Goal: Contribute content: Contribute content

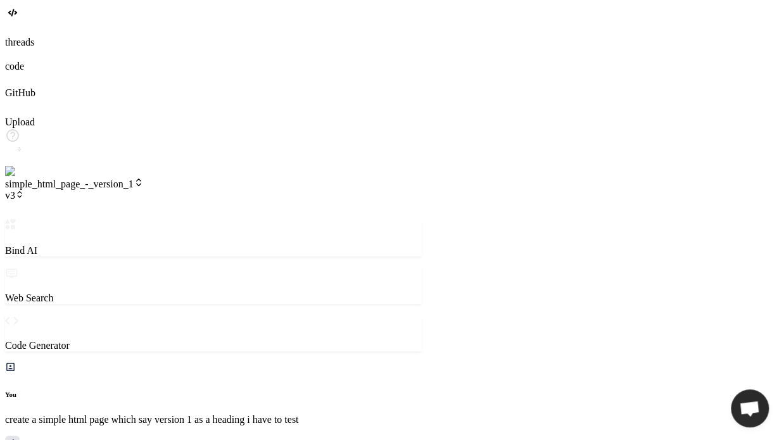
scroll to position [3272, 0]
type textarea "</head> <body> <h1>sub version of 2</h1> </body> </html>"
type textarea "x"
type textarea "</style> </head> <body> <h1>sub version of 2</h1> </body> </html>"
type textarea "x"
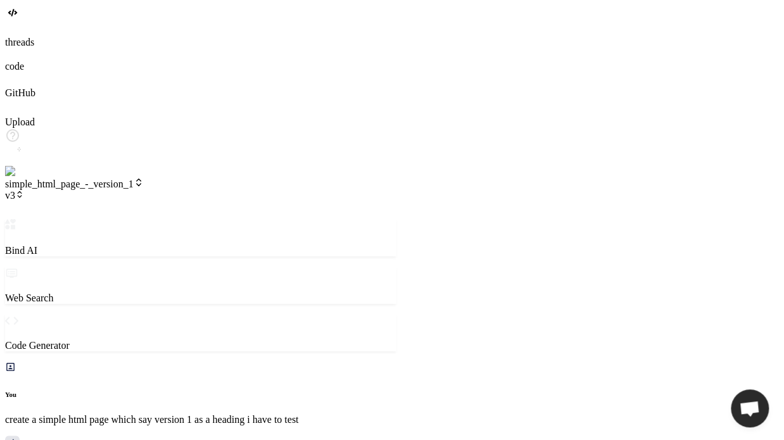
type textarea "</body> </html>"
type textarea "x"
type textarea "</html>"
drag, startPoint x: 440, startPoint y: 127, endPoint x: 345, endPoint y: 121, distance: 95.9
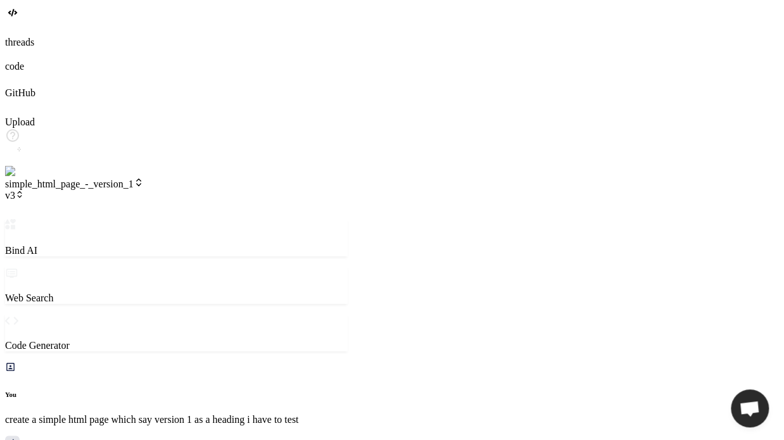
click at [345, 219] on div "Bind AI Web Search Created with Pixso. Code Generator You create a simple html …" at bounding box center [176, 423] width 343 height 409
click at [24, 190] on span "v3" at bounding box center [14, 195] width 19 height 11
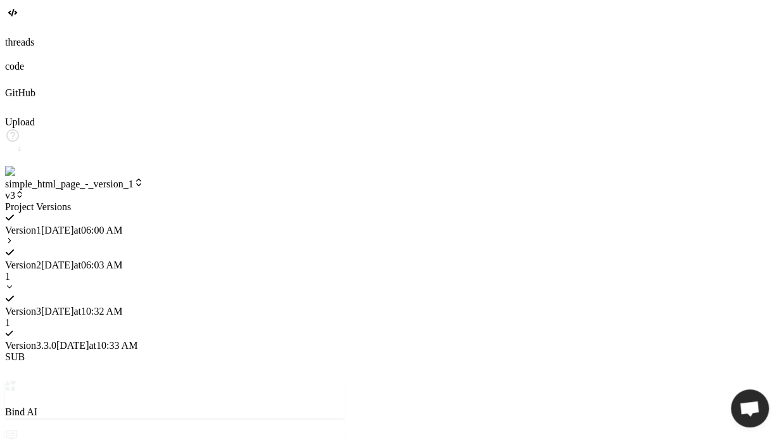
click at [56, 340] on span "Version 3 . 3.0" at bounding box center [30, 345] width 51 height 11
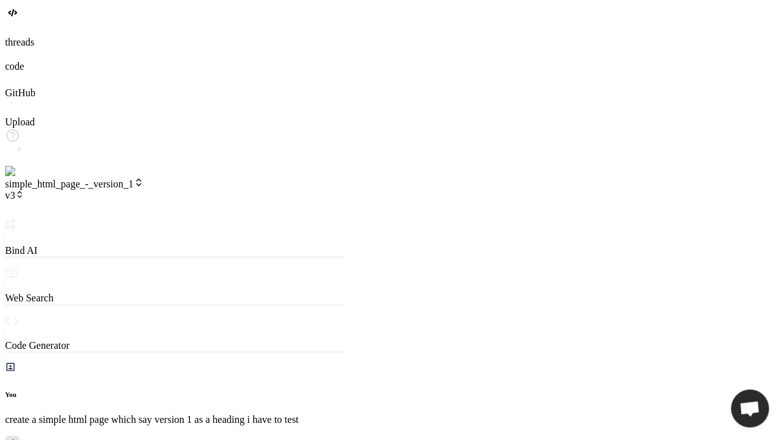
scroll to position [3905, 0]
type textarea "x"
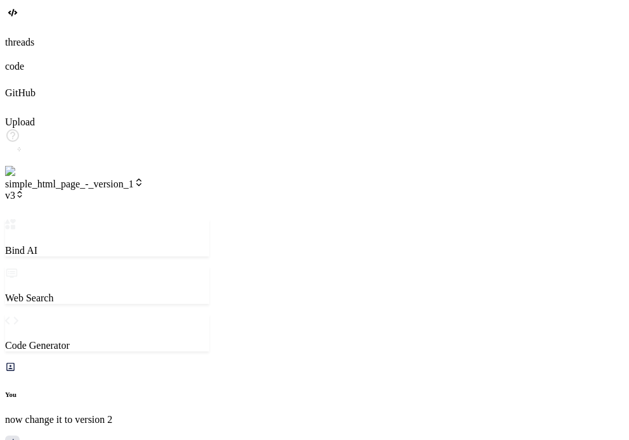
scroll to position [474, 0]
click at [24, 190] on span "v3" at bounding box center [14, 195] width 19 height 11
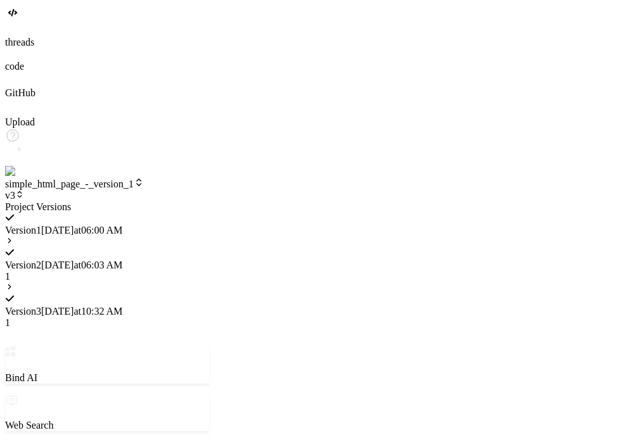
click at [14, 236] on icon at bounding box center [9, 240] width 9 height 9
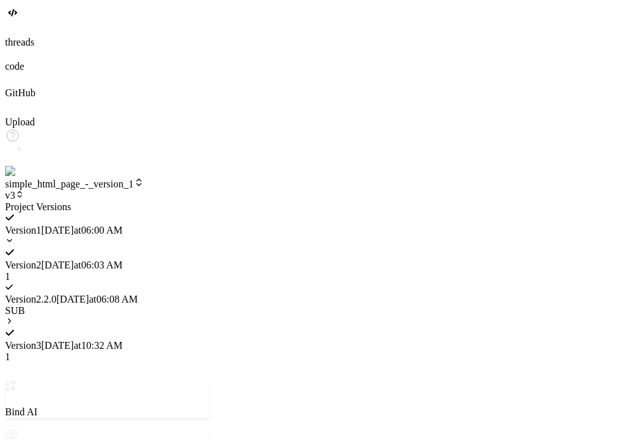
click at [14, 236] on icon at bounding box center [9, 240] width 9 height 9
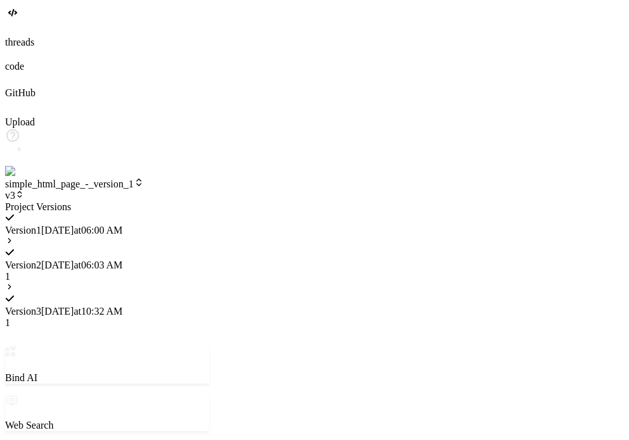
click at [14, 283] on icon at bounding box center [9, 287] width 9 height 9
click at [209, 236] on div "Version 2 9/16/2025 at 06:03 AM 1" at bounding box center [107, 259] width 204 height 46
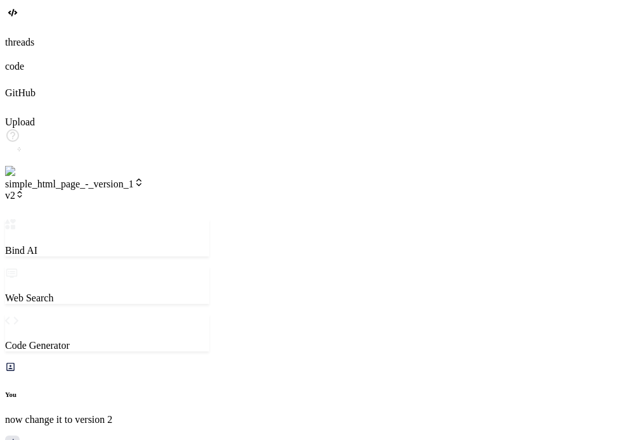
scroll to position [1070, 0]
click at [209, 177] on header "simple_html_page_-_version_1 v2 Created with Pixso." at bounding box center [107, 198] width 204 height 42
click at [24, 190] on span "v2" at bounding box center [14, 195] width 19 height 11
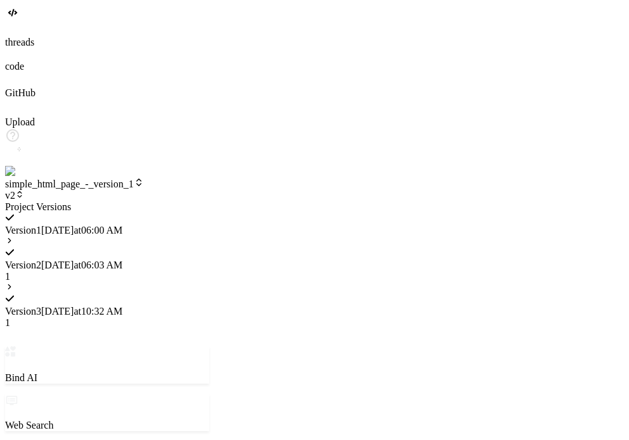
click at [14, 236] on icon at bounding box center [9, 240] width 9 height 9
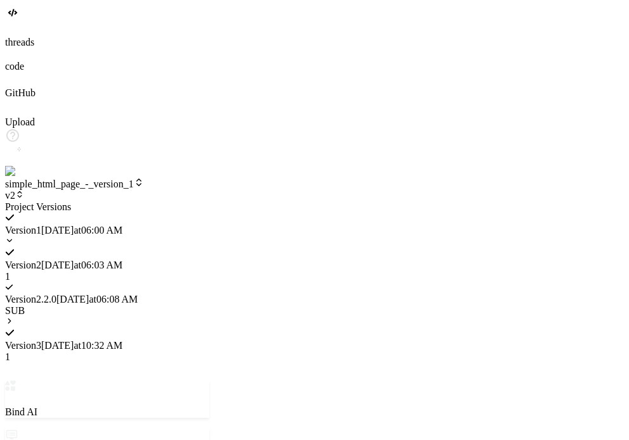
click at [138, 294] on span "9/16/2025 at 06:08 AM" at bounding box center [96, 299] width 81 height 11
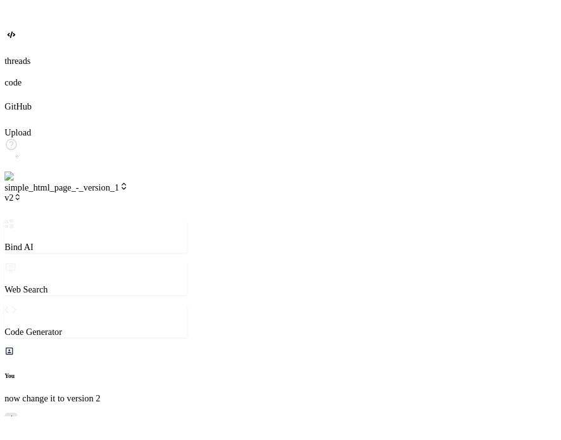
scroll to position [1630, 0]
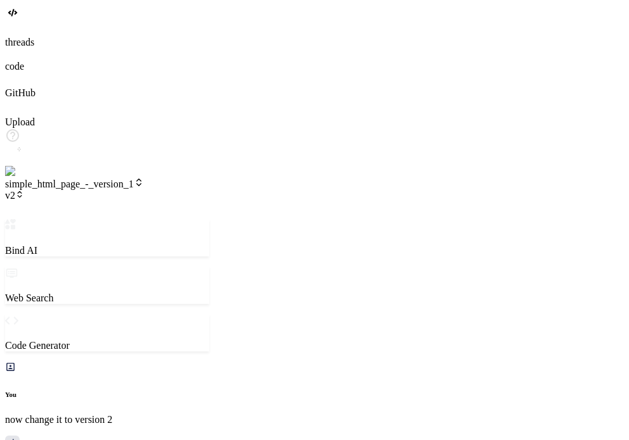
click at [200, 177] on div "simple_html_page_-_version_1 v2" at bounding box center [107, 189] width 204 height 24
click at [24, 190] on span "v2" at bounding box center [14, 195] width 19 height 11
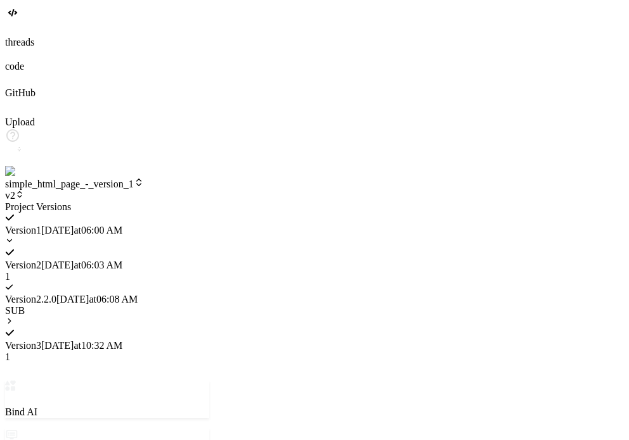
click at [209, 202] on div at bounding box center [107, 202] width 204 height 0
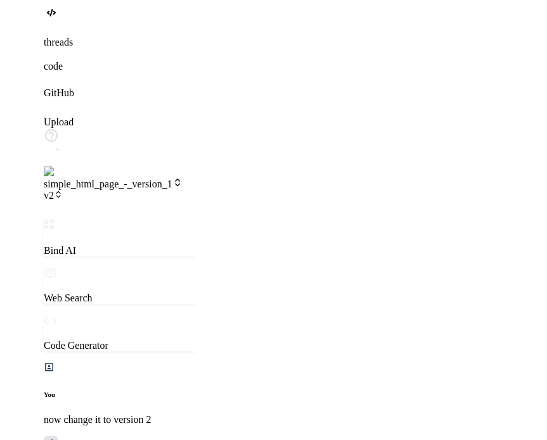
scroll to position [630, 0]
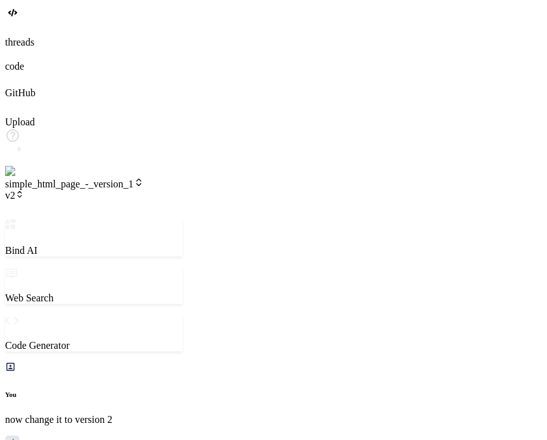
click at [24, 190] on span "v2" at bounding box center [14, 195] width 19 height 11
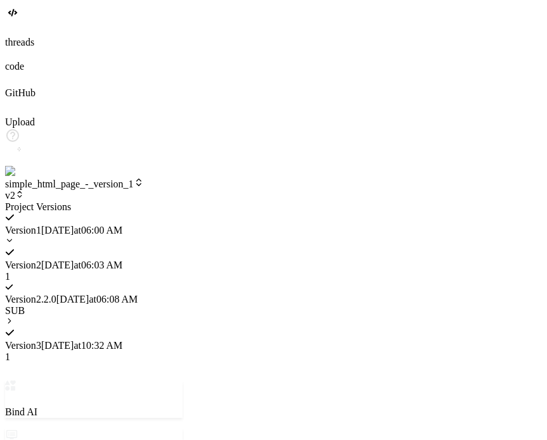
click at [56, 294] on span "Version 2 . 2.0" at bounding box center [30, 299] width 51 height 11
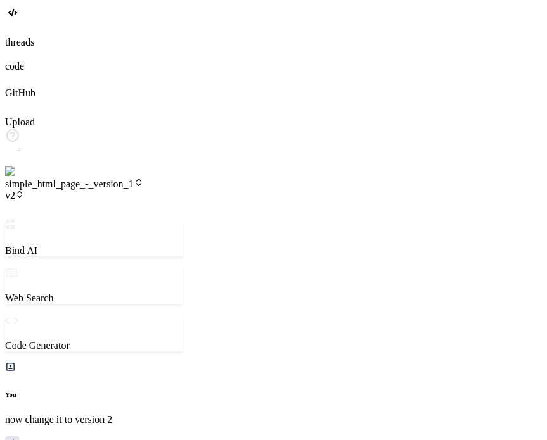
scroll to position [2116, 0]
click at [24, 190] on icon at bounding box center [19, 194] width 9 height 9
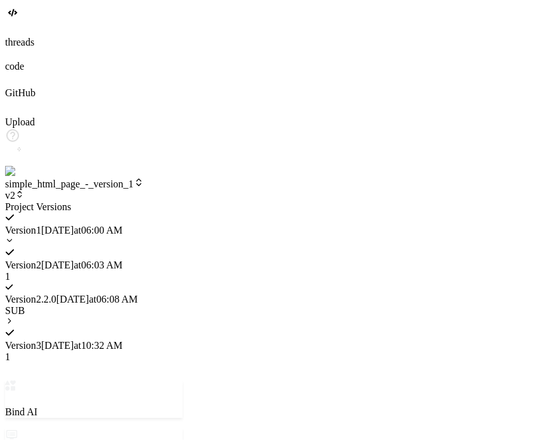
click at [182, 202] on div at bounding box center [93, 202] width 177 height 0
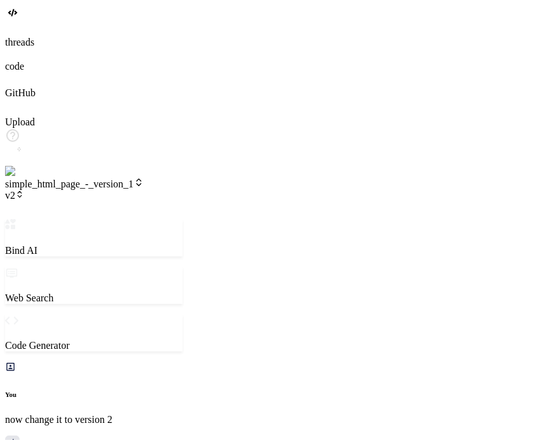
drag, startPoint x: 212, startPoint y: 4, endPoint x: 212, endPoint y: 12, distance: 7.6
click at [182, 177] on header "simple_html_page_-_version_1 v2 Created with Pixso." at bounding box center [93, 198] width 177 height 42
click at [24, 190] on span "v2" at bounding box center [14, 195] width 19 height 11
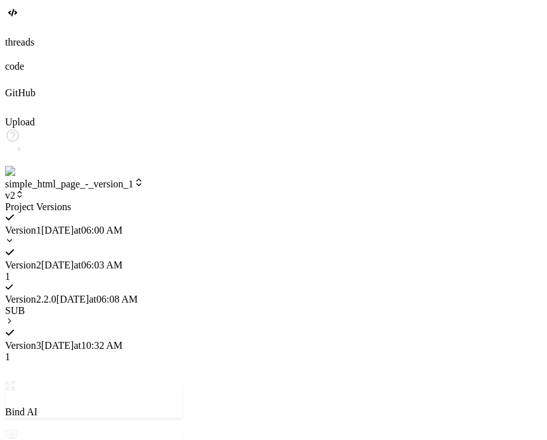
click at [182, 202] on div at bounding box center [93, 202] width 177 height 0
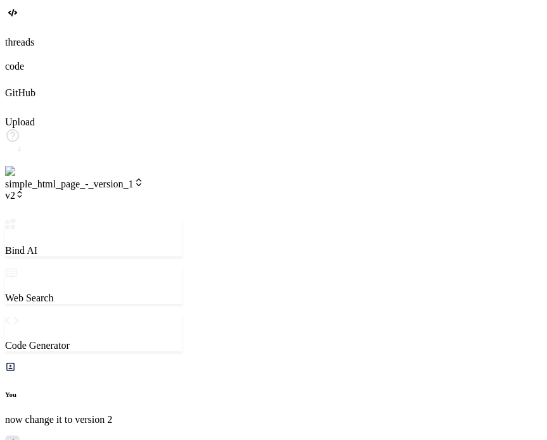
click at [24, 190] on span "v2" at bounding box center [14, 195] width 19 height 11
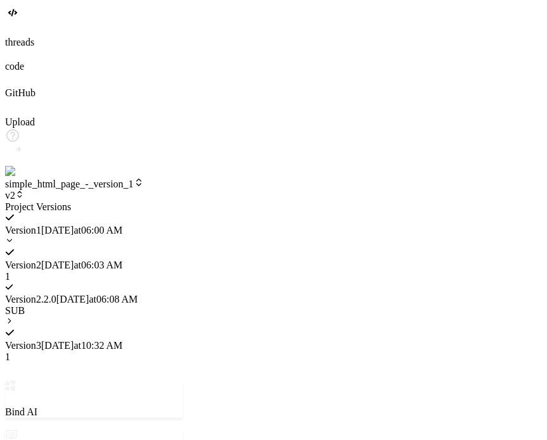
click at [41, 225] on span "Version 1" at bounding box center [23, 230] width 36 height 11
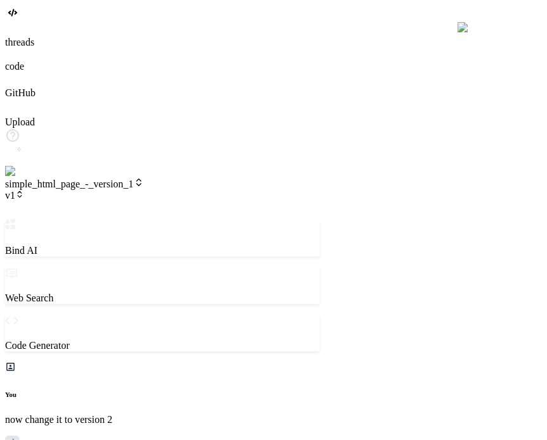
drag, startPoint x: 260, startPoint y: 100, endPoint x: 320, endPoint y: 80, distance: 63.3
click at [319, 219] on div "Bind AI Web Search Created with Pixso. Code Generator You now change it to vers…" at bounding box center [162, 423] width 314 height 409
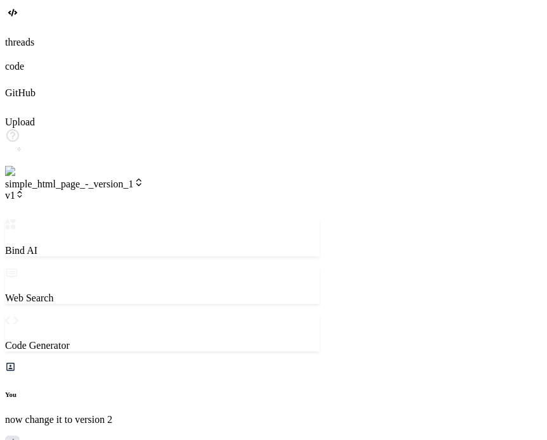
type textarea "x"
type textarea "n"
type textarea "x"
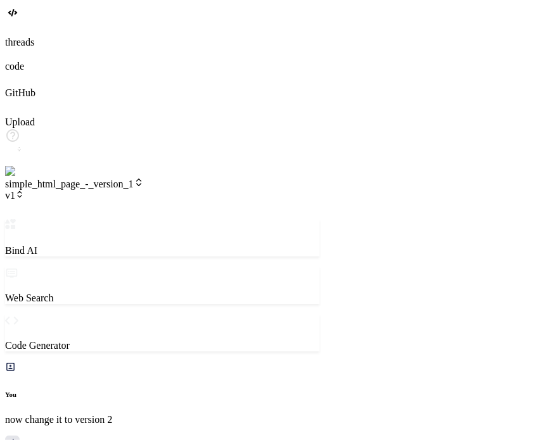
type textarea "no"
type textarea "x"
type textarea "now"
type textarea "x"
type textarea "now"
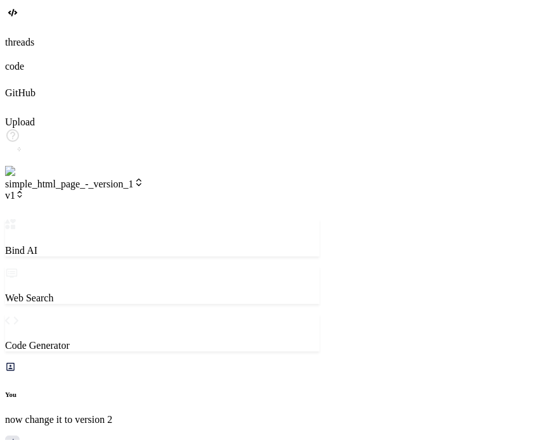
type textarea "x"
type textarea "now c"
type textarea "x"
type textarea "now ch"
type textarea "x"
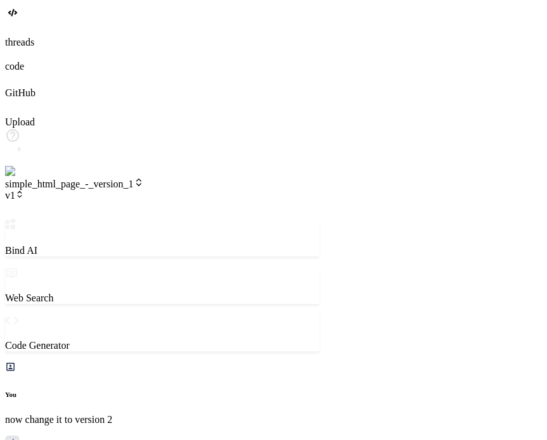
type textarea "now cha"
type textarea "x"
type textarea "now chan"
type textarea "x"
type textarea "now chang"
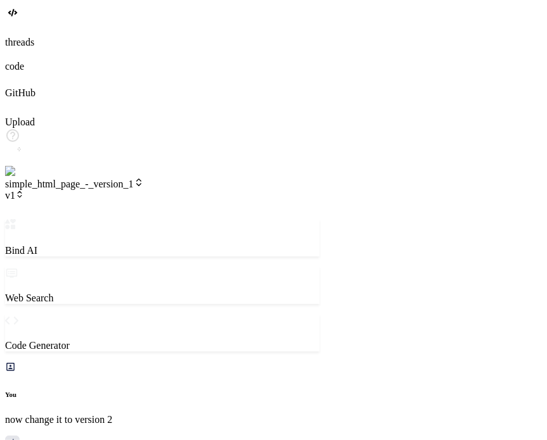
type textarea "x"
type textarea "now change"
type textarea "x"
type textarea "now change"
type textarea "x"
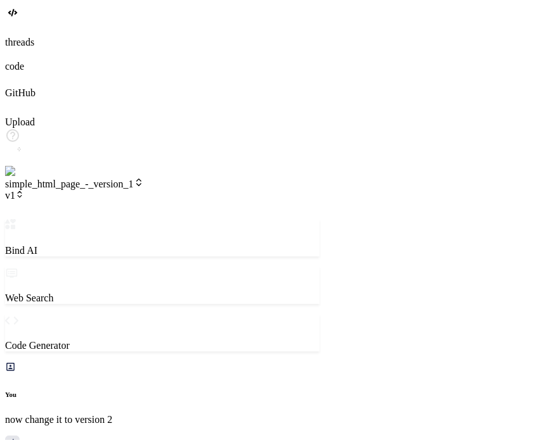
type textarea "now change t"
type textarea "x"
type textarea "now change to"
type textarea "x"
type textarea "now change to"
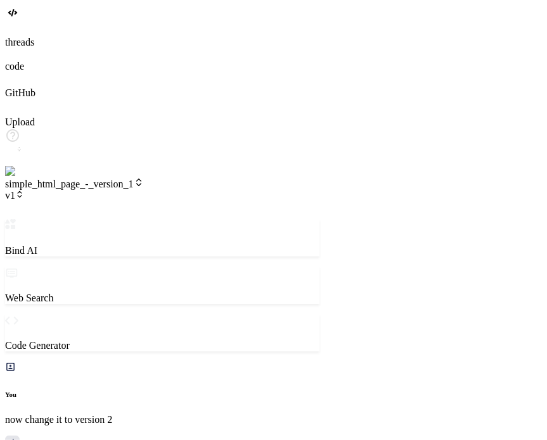
type textarea "x"
type textarea "now change to s"
type textarea "x"
type textarea "now change to su"
type textarea "x"
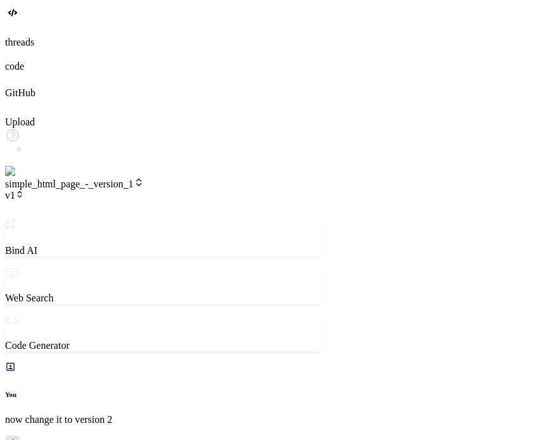
type textarea "now change to s"
type textarea "x"
type textarea "now change to sb"
type textarea "x"
type textarea "now change to s"
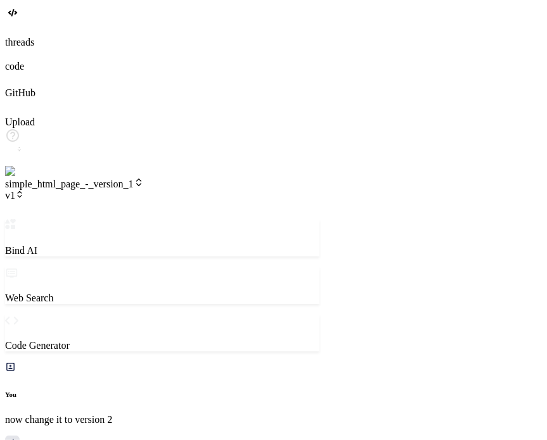
type textarea "x"
type textarea "now change to sb"
type textarea "x"
type textarea "now change to s"
type textarea "x"
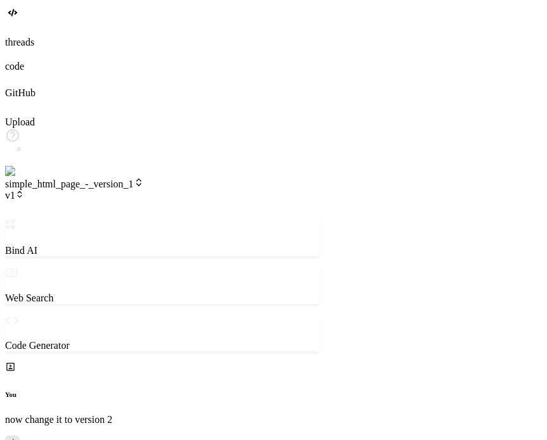
type textarea "now change to su"
type textarea "x"
type textarea "now change to sub"
type textarea "x"
type textarea "now change to sub"
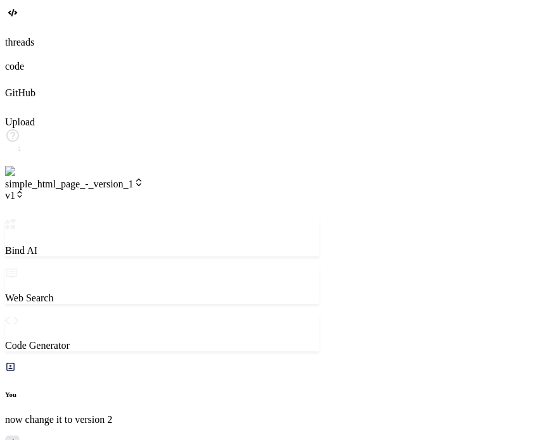
type textarea "x"
type textarea "now change to sub v"
type textarea "x"
type textarea "now change to sub ve"
type textarea "x"
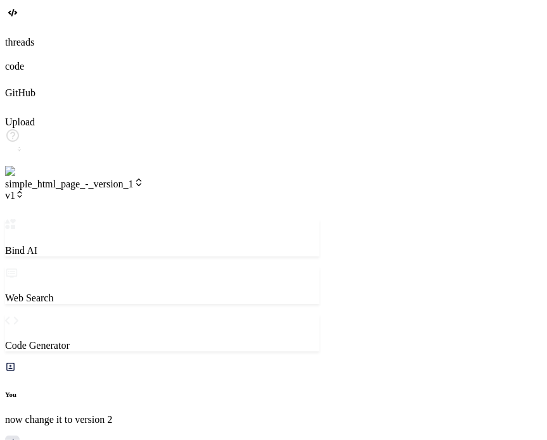
type textarea "now change to sub ver"
type textarea "x"
type textarea "now change to sub vers"
type textarea "x"
type textarea "now change to sub versi"
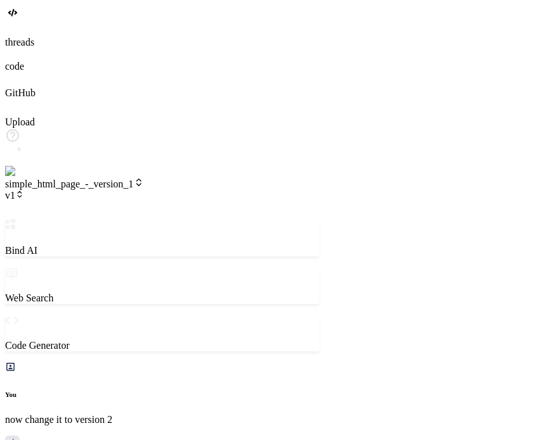
type textarea "x"
type textarea "now change to sub versio"
type textarea "x"
type textarea "now change to sub version"
type textarea "x"
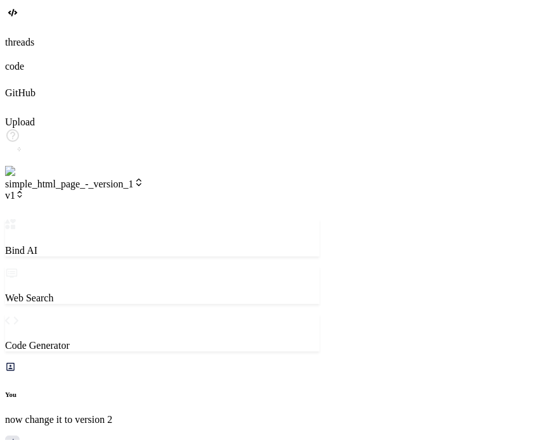
type textarea "now change to sub version"
type textarea "x"
type textarea "now change to sub version o"
type textarea "x"
type textarea "now change to sub version of"
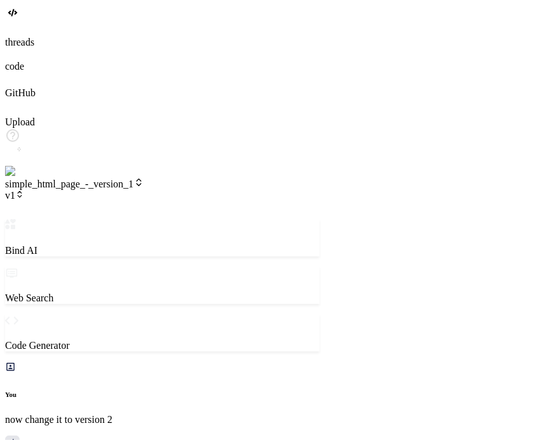
type textarea "x"
type textarea "now change to sub version of"
type textarea "x"
type textarea "now change to sub version of v"
type textarea "x"
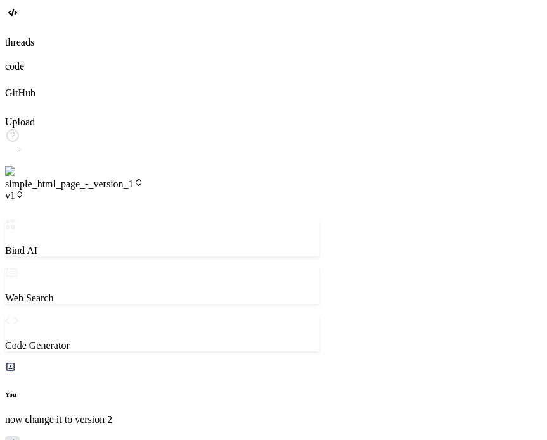
type textarea "now change to sub version of ve"
type textarea "x"
type textarea "now change to sub version of ver"
type textarea "x"
type textarea "now change to sub version of vers"
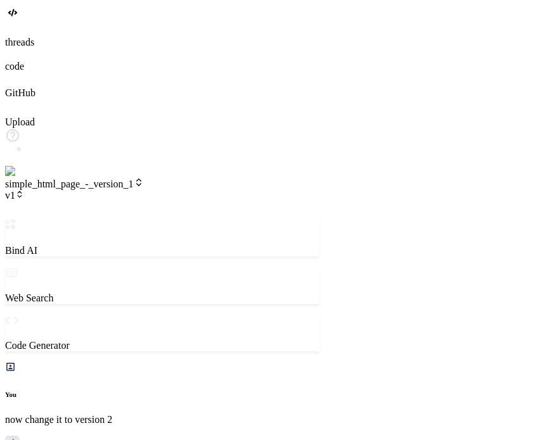
type textarea "x"
type textarea "now change to sub version of versi"
type textarea "x"
type textarea "now change to sub version of versio"
type textarea "x"
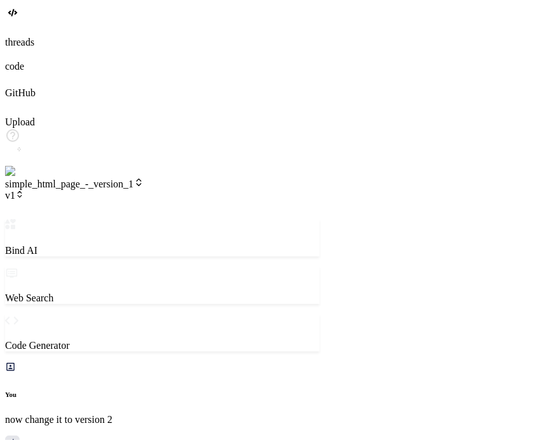
type textarea "now change to sub version of version"
type textarea "x"
type textarea "now change to sub version of version"
type textarea "x"
type textarea "now change to sub version of version o"
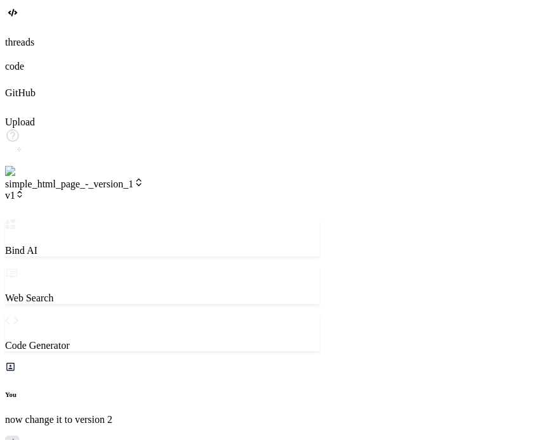
type textarea "x"
type textarea "now change to sub version of version on"
type textarea "x"
type textarea "now change to sub version of version one"
type textarea "x"
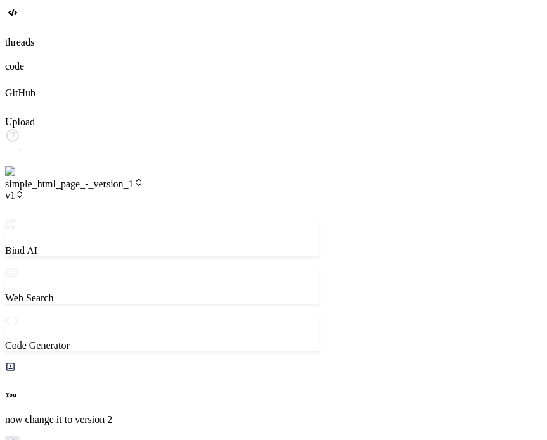
type textarea "now change to sub version of version one"
type textarea "x"
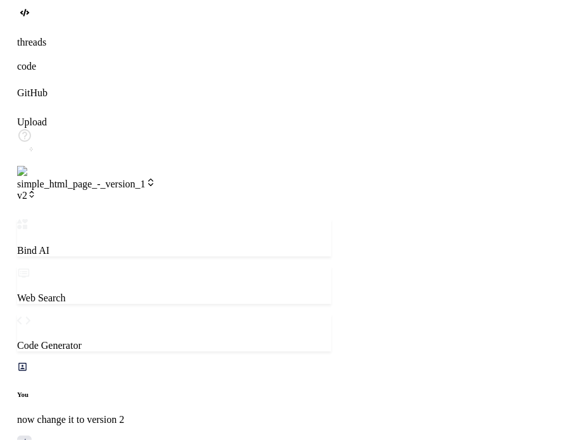
scroll to position [930, 0]
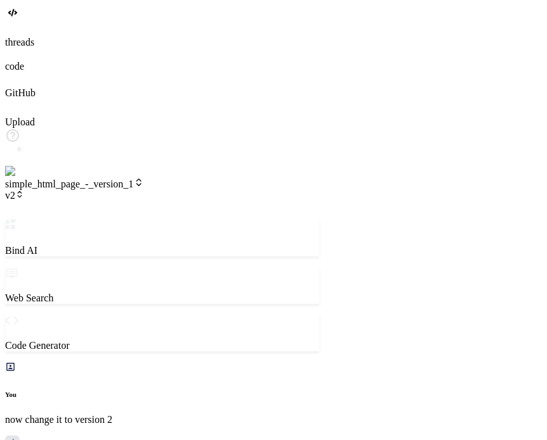
click at [24, 190] on span "v2" at bounding box center [14, 195] width 19 height 11
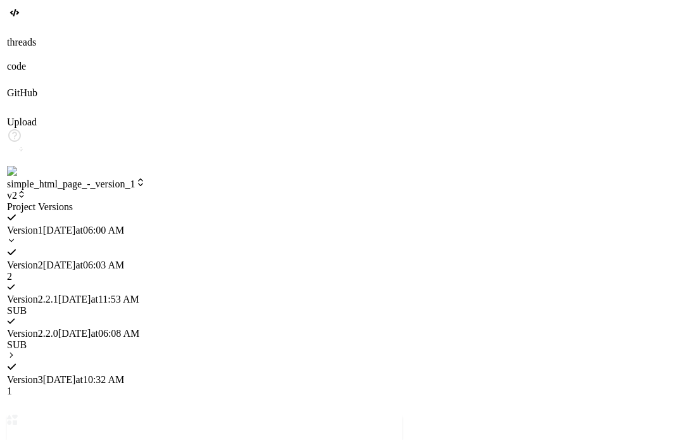
scroll to position [3370, 0]
type textarea "x"
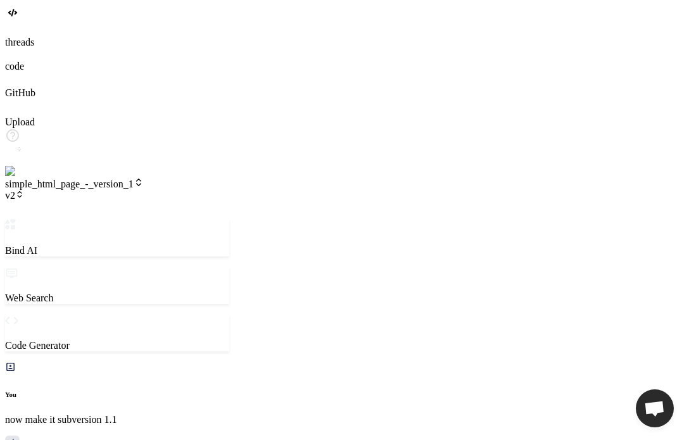
scroll to position [109, 0]
click at [24, 190] on span "v2" at bounding box center [14, 195] width 19 height 11
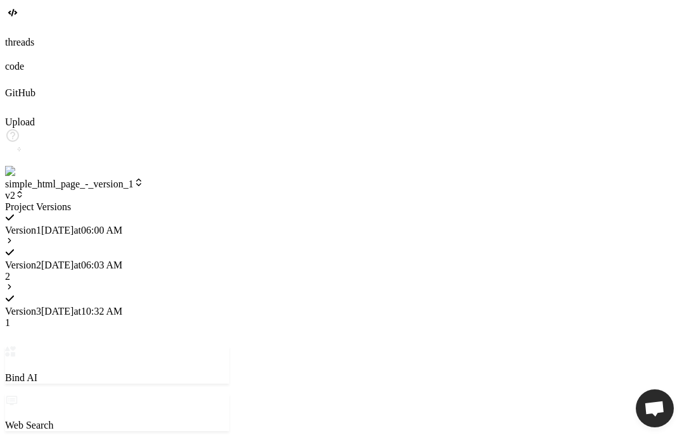
scroll to position [462, 0]
click at [14, 236] on icon at bounding box center [9, 240] width 9 height 9
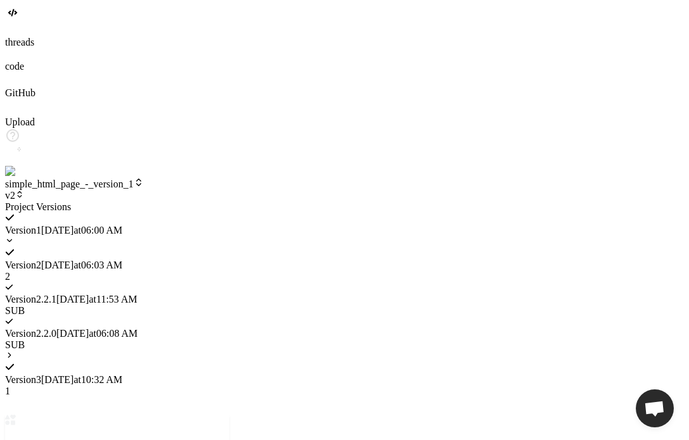
click at [229, 202] on div at bounding box center [117, 202] width 224 height 0
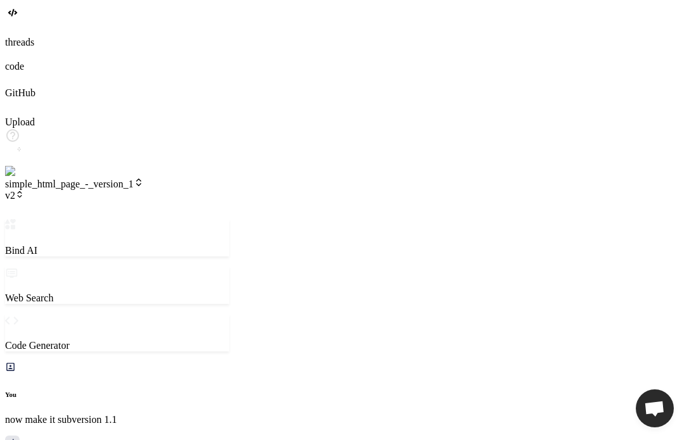
click at [24, 190] on span "v2" at bounding box center [14, 195] width 19 height 11
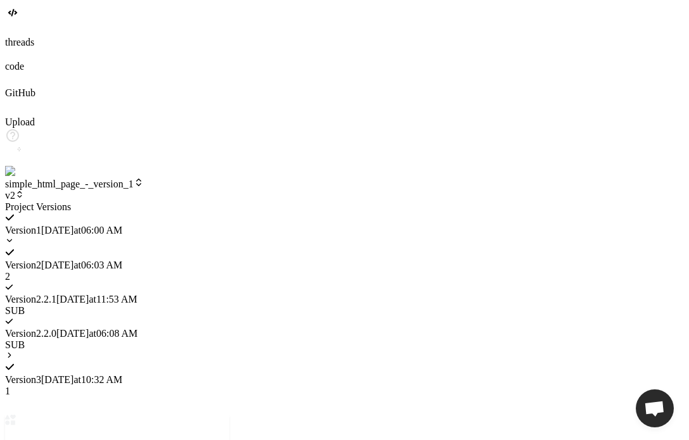
click at [225, 351] on div "Version 3 9/16/2025 at 10:32 AM 1" at bounding box center [117, 374] width 224 height 46
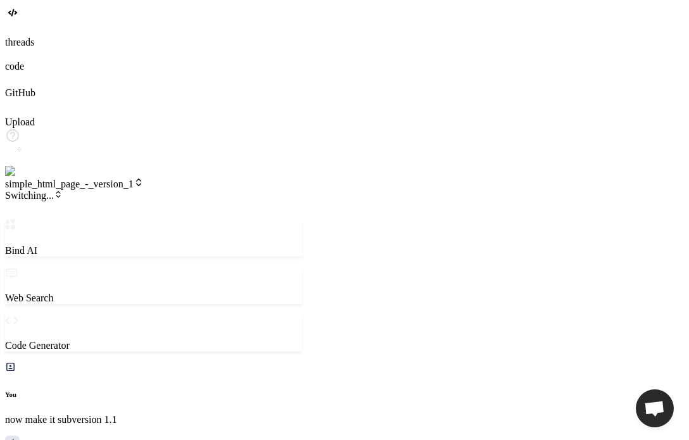
drag, startPoint x: 260, startPoint y: 110, endPoint x: 345, endPoint y: 91, distance: 87.0
click at [302, 219] on div "Bind AI Web Search Created with Pixso. Code Generator You now make it subversio…" at bounding box center [153, 423] width 297 height 409
click at [226, 177] on div "simple_html_page_-_version_1 v3" at bounding box center [175, 189] width 340 height 24
click at [24, 190] on span "v3" at bounding box center [14, 195] width 19 height 11
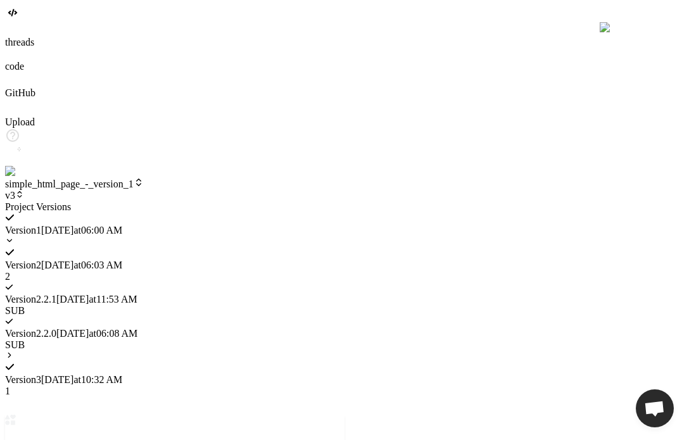
click at [122, 260] on span "9/16/2025 at 06:03 AM" at bounding box center [81, 265] width 81 height 11
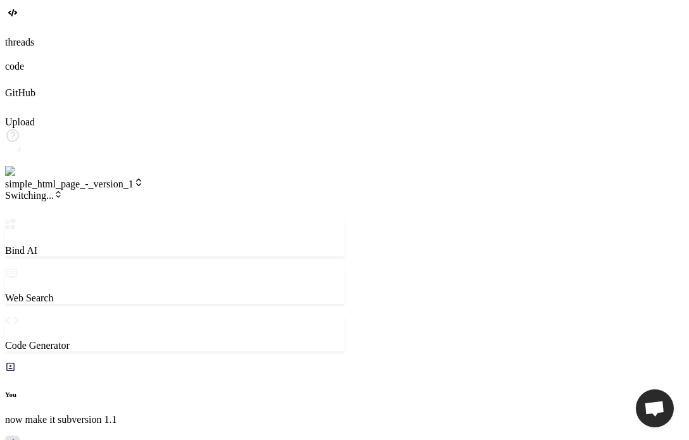
scroll to position [1058, 0]
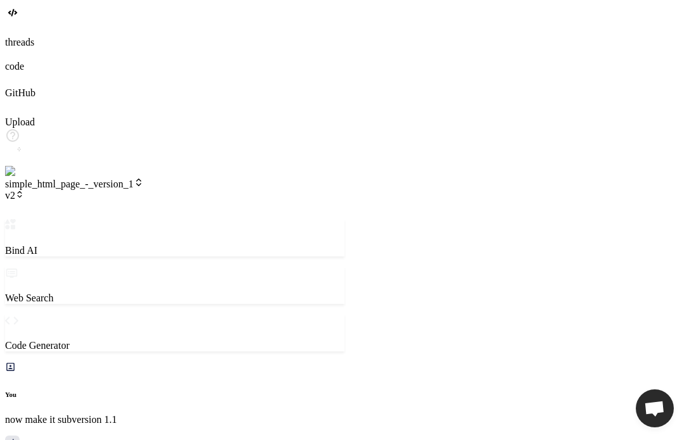
type textarea "x"
type textarea "n"
type textarea "x"
type textarea "no"
type textarea "x"
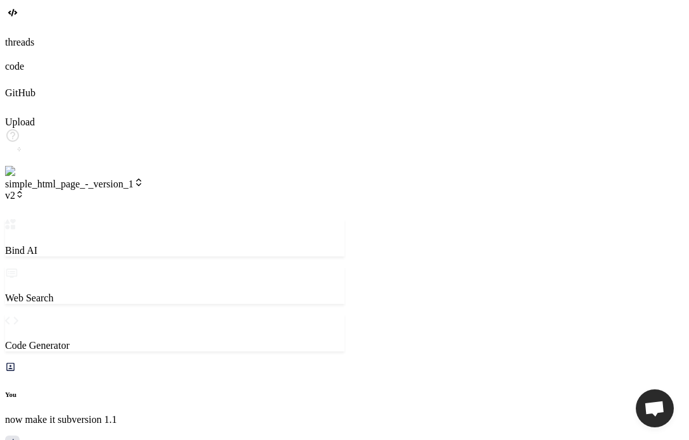
type textarea "now"
type textarea "x"
type textarea "now"
type textarea "x"
type textarea "now c"
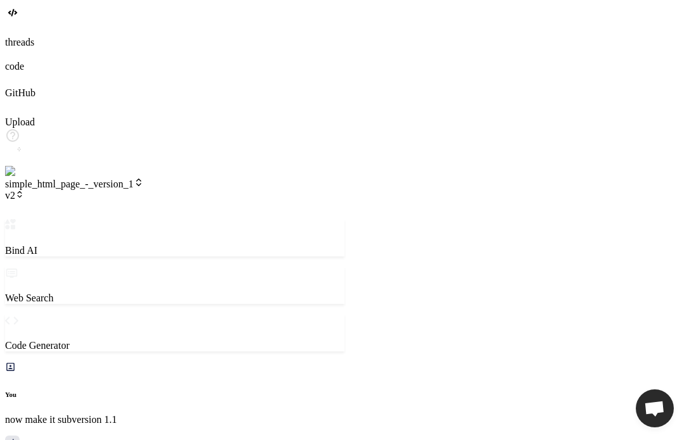
type textarea "x"
type textarea "now ch"
type textarea "x"
type textarea "now cha"
type textarea "x"
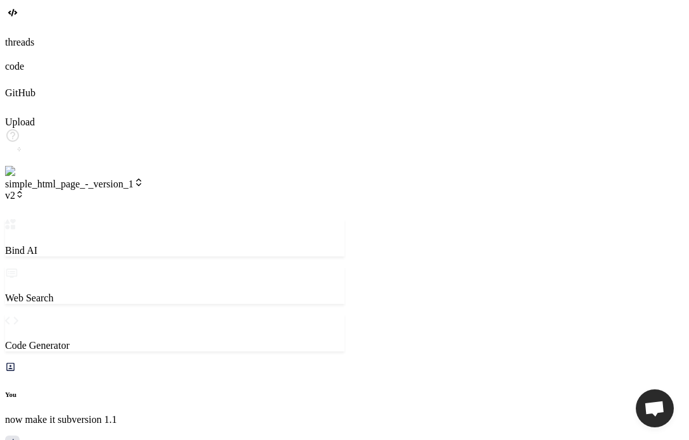
type textarea "now chan"
type textarea "x"
type textarea "now chang"
type textarea "x"
type textarea "now change"
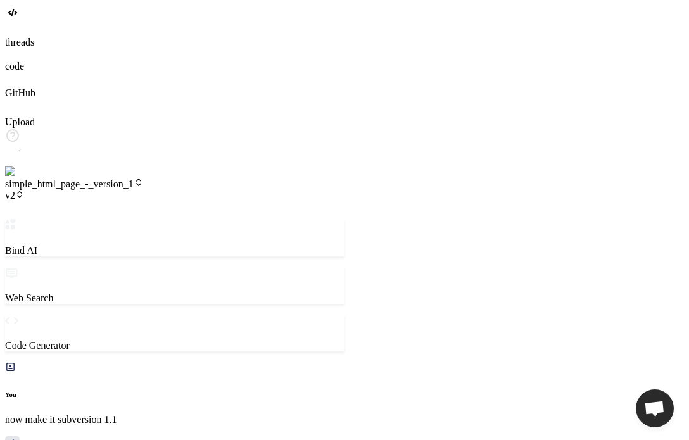
type textarea "x"
type textarea "now change"
type textarea "x"
type textarea "now change t"
type textarea "x"
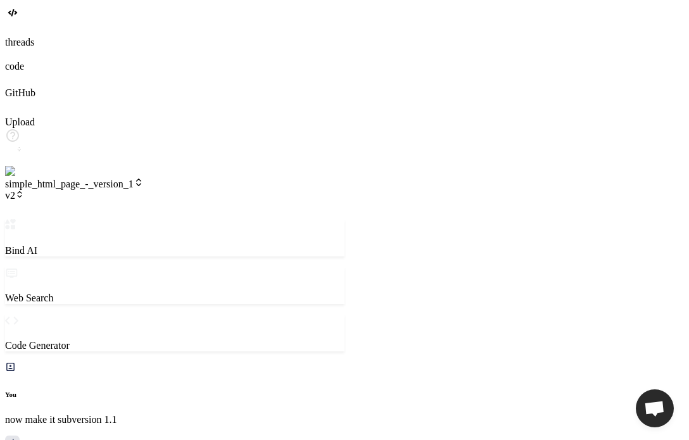
type textarea "now change ti"
type textarea "x"
type textarea "now change tio"
type textarea "x"
type textarea "now change tio"
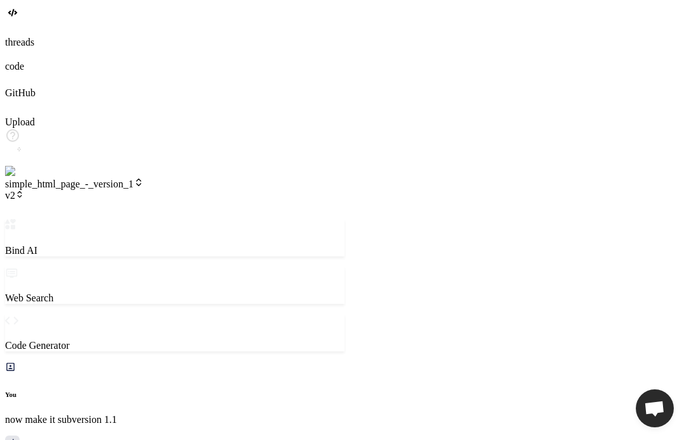
type textarea "x"
type textarea "now change tio"
type textarea "x"
type textarea "now change ti"
type textarea "x"
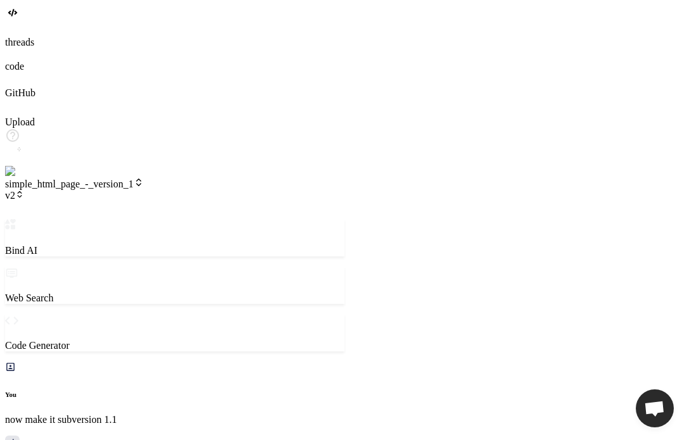
type textarea "now change t"
type textarea "x"
type textarea "now change to"
type textarea "x"
type textarea "now change to"
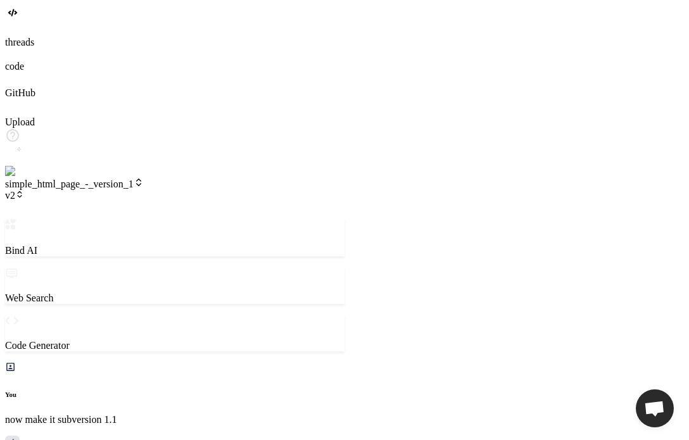
type textarea "x"
type textarea "now change to s"
type textarea "x"
type textarea "now change to su"
type textarea "x"
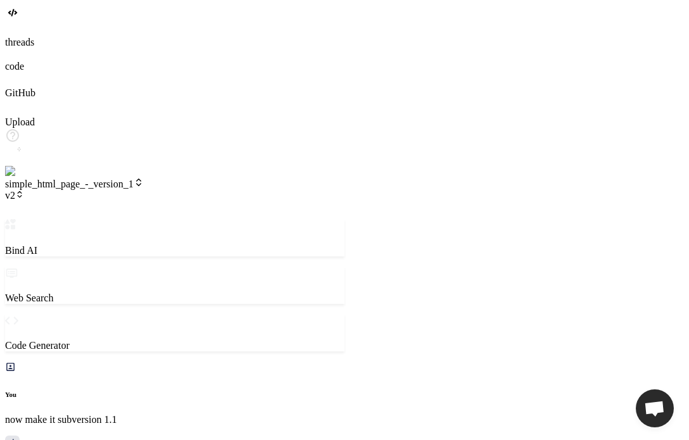
type textarea "now change to sub"
type textarea "x"
type textarea "now change to subv"
type textarea "x"
type textarea "now change to subve"
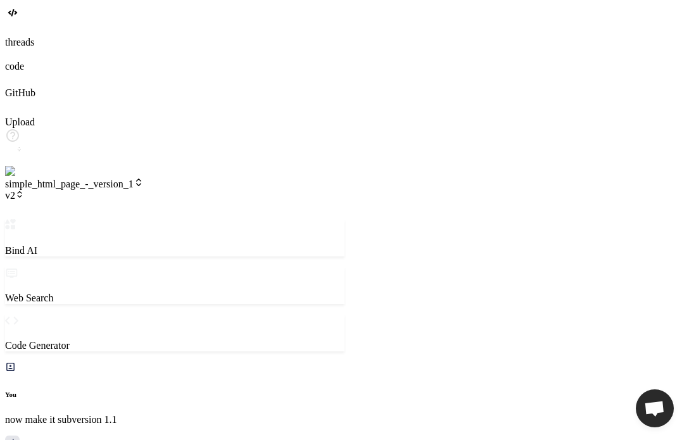
type textarea "x"
type textarea "now change to subver"
type textarea "x"
type textarea "now change to subveris"
type textarea "x"
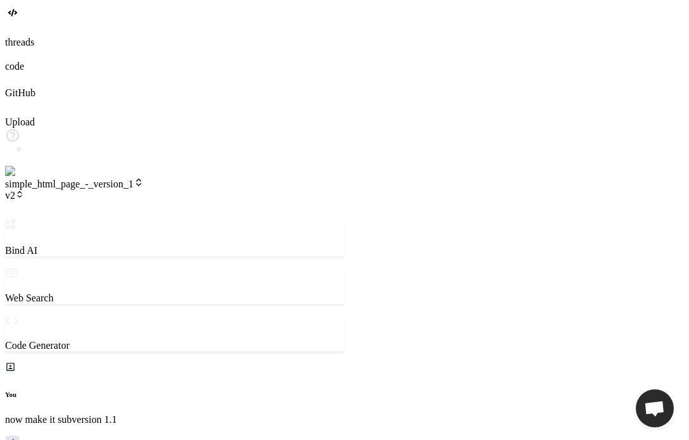
type textarea "now change to subveriso"
type textarea "x"
type textarea "now change to subverison"
type textarea "x"
type textarea "now change to subverison"
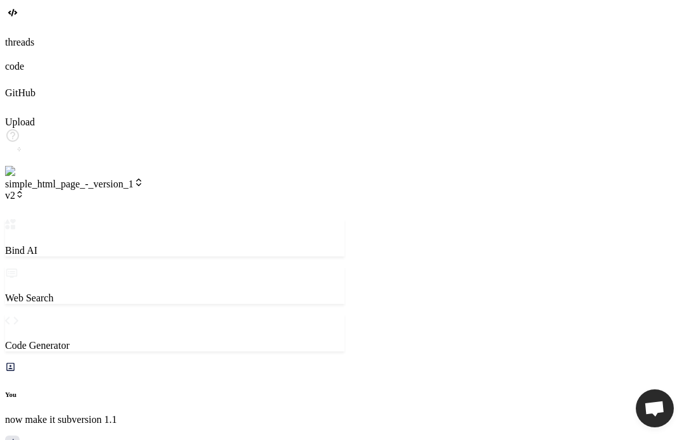
type textarea "x"
type textarea "now change to subverison o"
type textarea "x"
type textarea "now change to subverison"
type textarea "x"
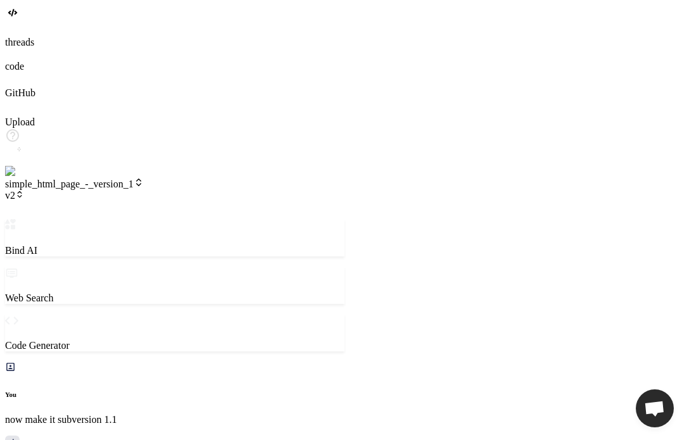
type textarea "now change to subverison 3"
type textarea "x"
type textarea "now change to subverison 3"
type textarea "x"
type textarea "now change to subverison 3 o"
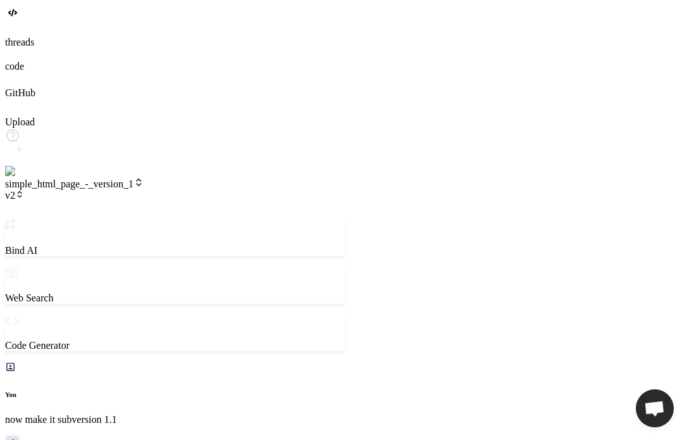
type textarea "x"
type textarea "now change to subverison 3 of"
type textarea "x"
type textarea "now change to subverison 3 of"
type textarea "x"
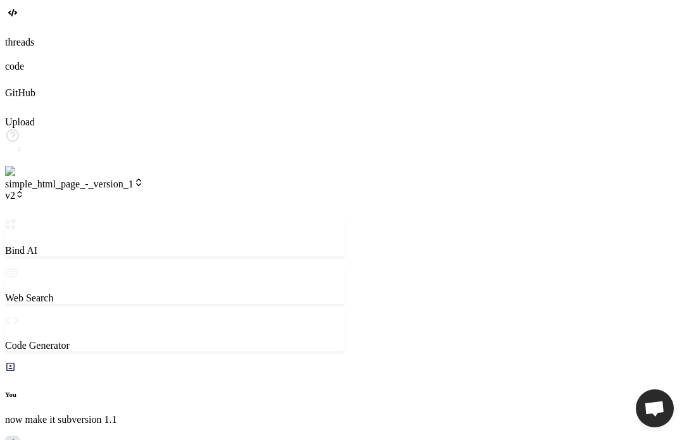
type textarea "now change to subverison 3 of v"
type textarea "x"
type textarea "now change to subverison 3 of vw"
type textarea "x"
type textarea "now change to subverison 3 of vwr"
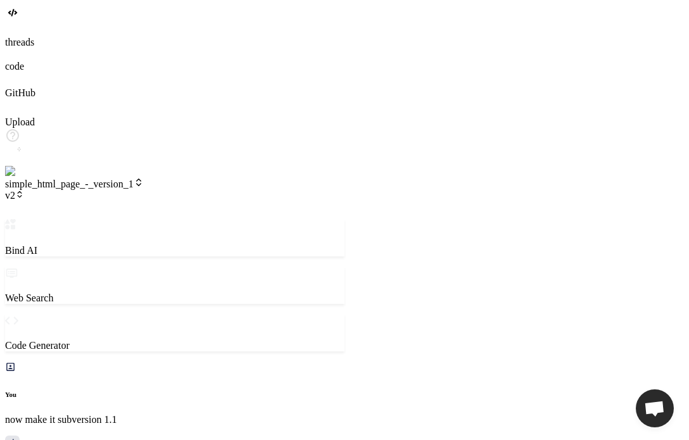
type textarea "x"
type textarea "now change to subverison 3 of vwri"
type textarea "x"
type textarea "now change to subverison 3 of vwris"
type textarea "x"
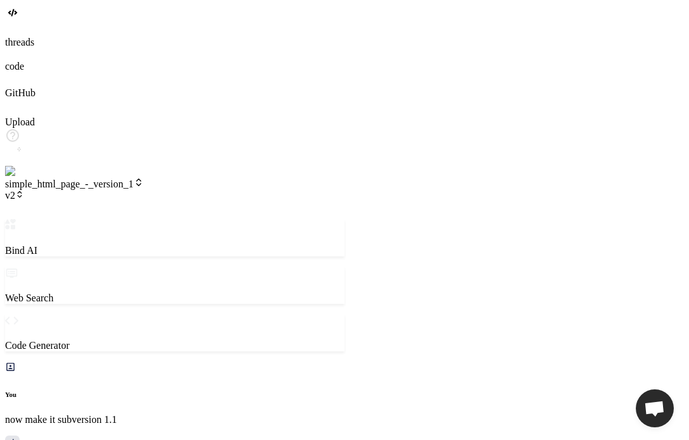
type textarea "now change to subverison 3 of vwriso"
type textarea "x"
type textarea "now change to subverison 3 of vwrison"
type textarea "x"
type textarea "now change to subverison 3 of vwrison"
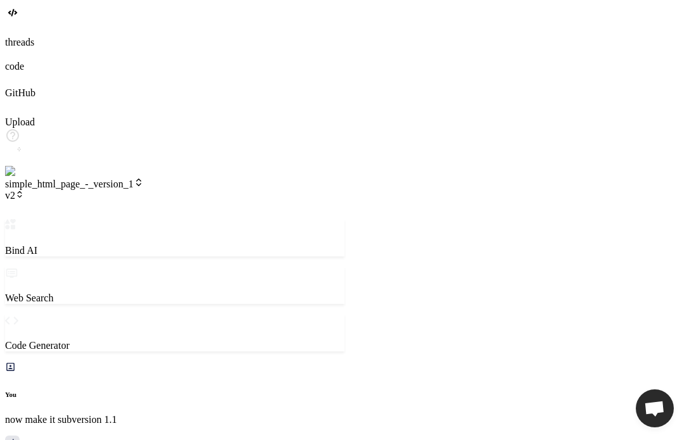
type textarea "x"
type textarea "now change to subverison 3 of vwrison 2"
type textarea "x"
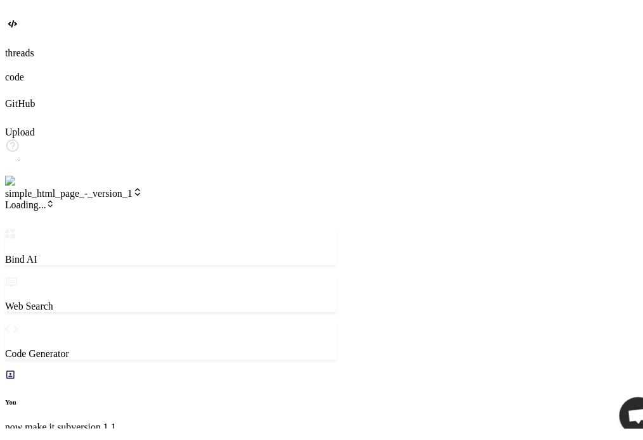
scroll to position [1314, 0]
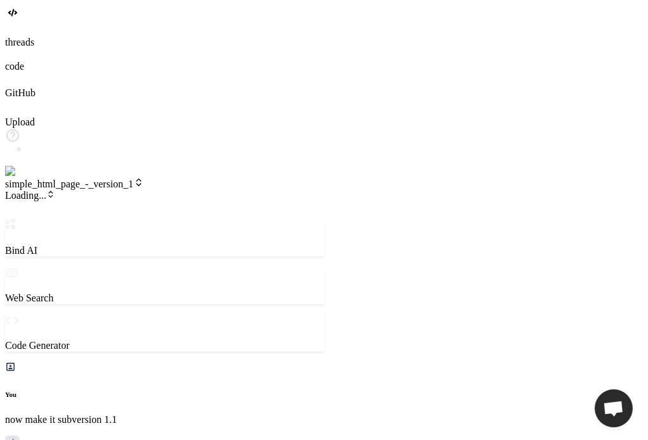
type textarea "x"
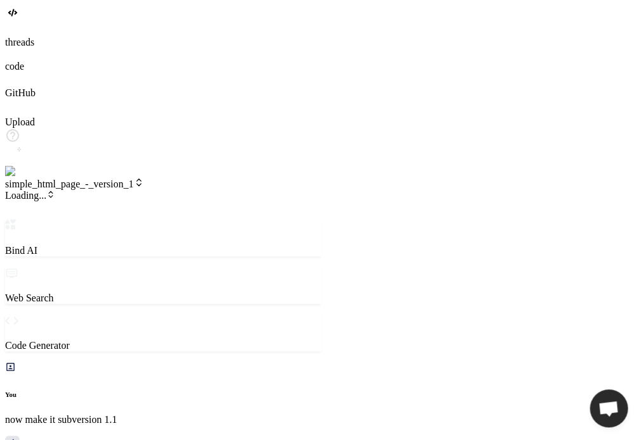
scroll to position [973, 0]
click at [24, 190] on span "v3" at bounding box center [14, 195] width 19 height 11
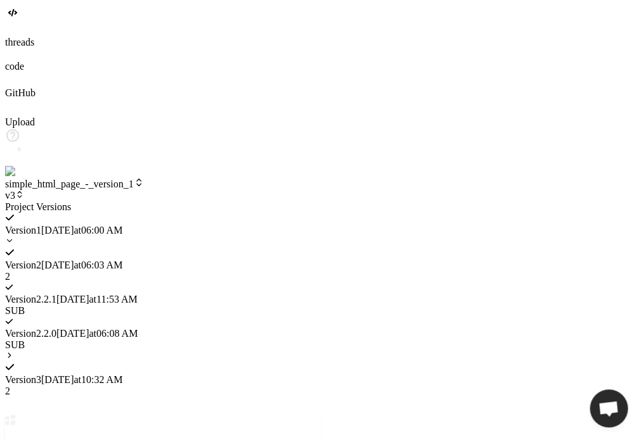
click at [276, 351] on div "Version 3 9/16/2025 at 10:32 AM 2" at bounding box center [163, 374] width 316 height 46
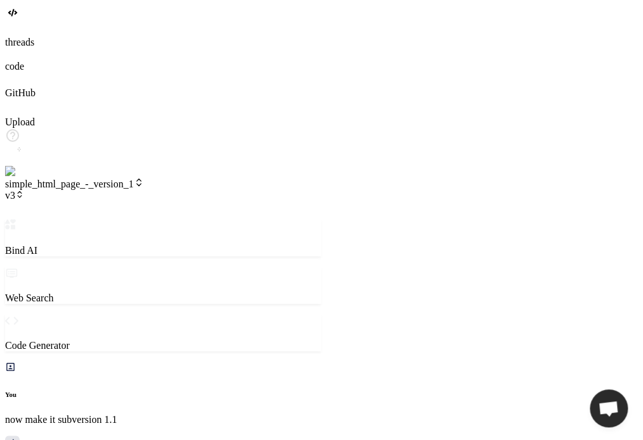
click at [24, 190] on icon at bounding box center [19, 194] width 9 height 9
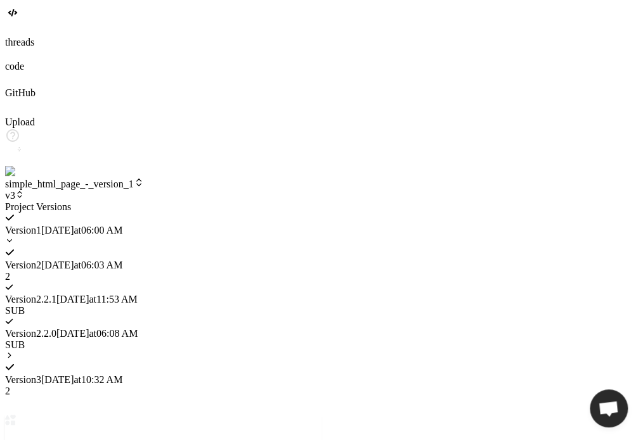
click at [14, 351] on icon at bounding box center [9, 355] width 9 height 9
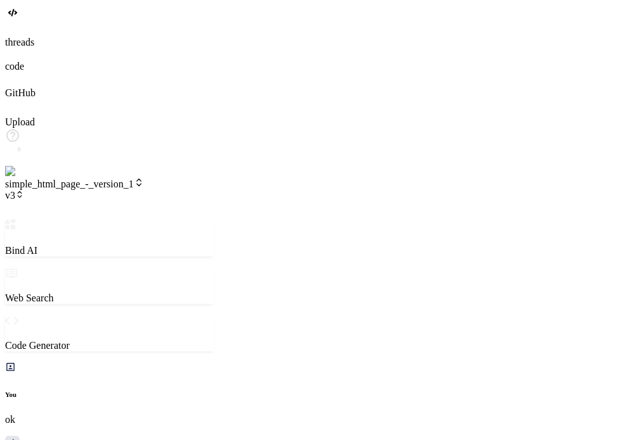
scroll to position [474, 0]
click at [24, 190] on span "v3" at bounding box center [14, 195] width 19 height 11
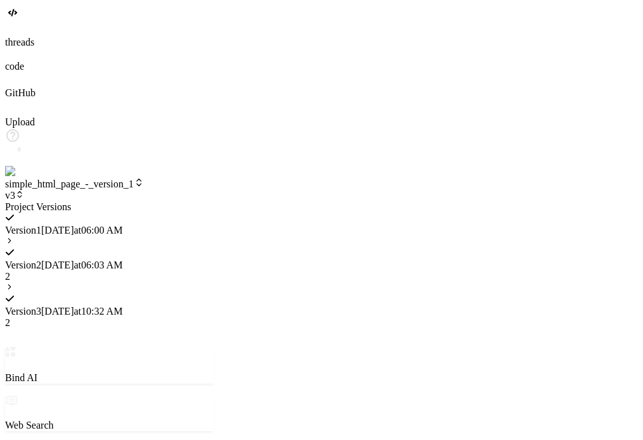
click at [14, 236] on icon at bounding box center [9, 240] width 9 height 9
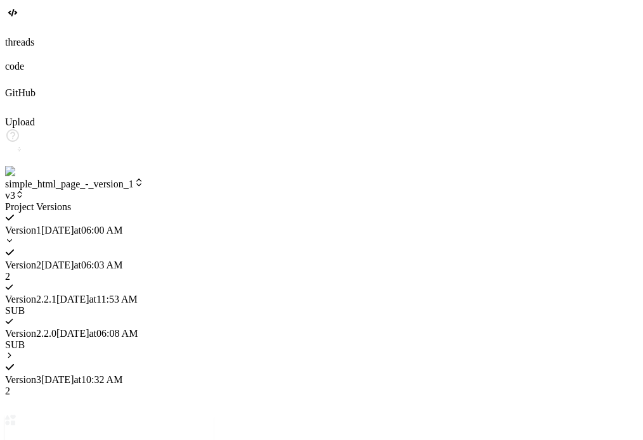
click at [56, 328] on span "Version 2 . 2.0" at bounding box center [30, 333] width 51 height 11
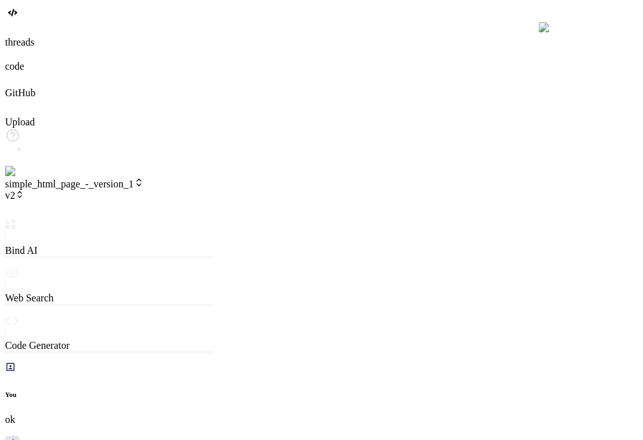
scroll to position [547, 0]
click at [24, 190] on span "v2" at bounding box center [14, 195] width 19 height 11
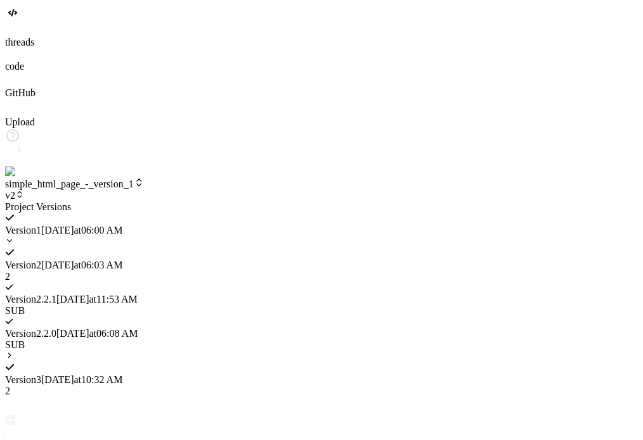
scroll to position [1070, 0]
click at [14, 351] on icon at bounding box center [9, 355] width 9 height 9
click at [138, 409] on span "9/16/2025 at 11:55 AM" at bounding box center [96, 414] width 81 height 11
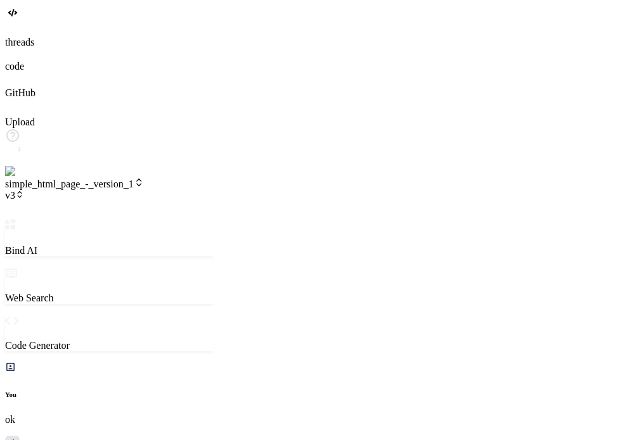
scroll to position [1666, 0]
click at [24, 190] on span "v3" at bounding box center [14, 195] width 19 height 11
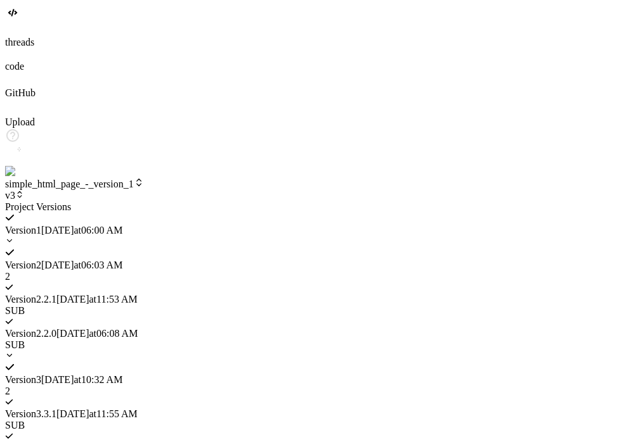
click at [56, 440] on span "Version 3 . 3.0" at bounding box center [30, 448] width 51 height 11
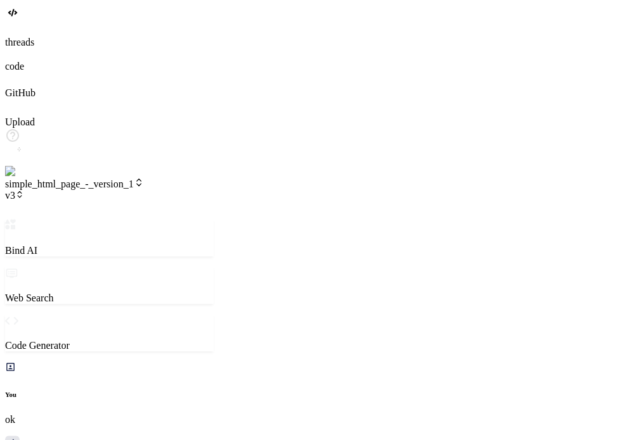
scroll to position [1886, 0]
type textarea "x"
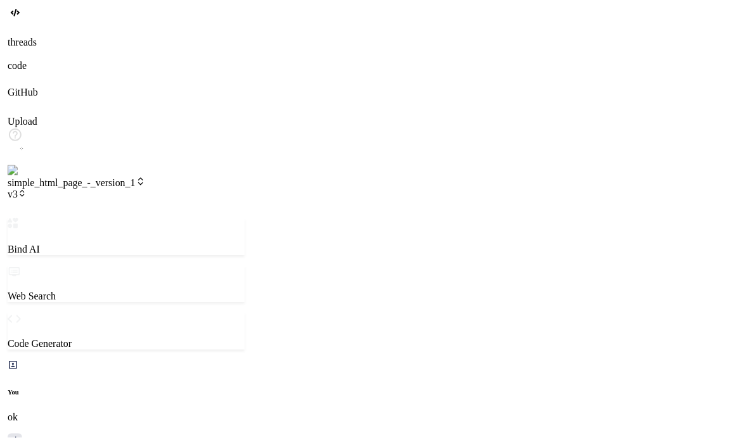
scroll to position [703, 0]
click at [8, 37] on div at bounding box center [368, 30] width 727 height 14
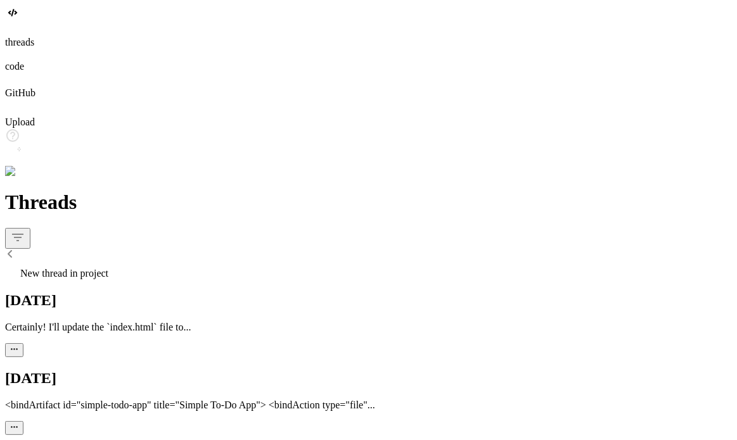
click at [106, 268] on span "New thread in project" at bounding box center [64, 273] width 88 height 11
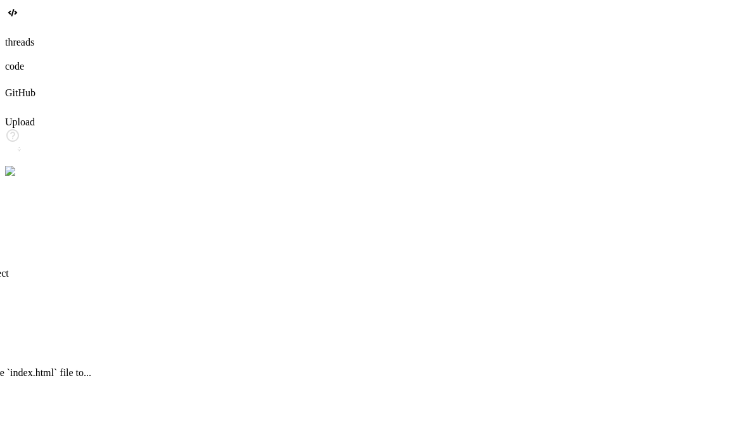
scroll to position [0, 0]
type textarea "x"
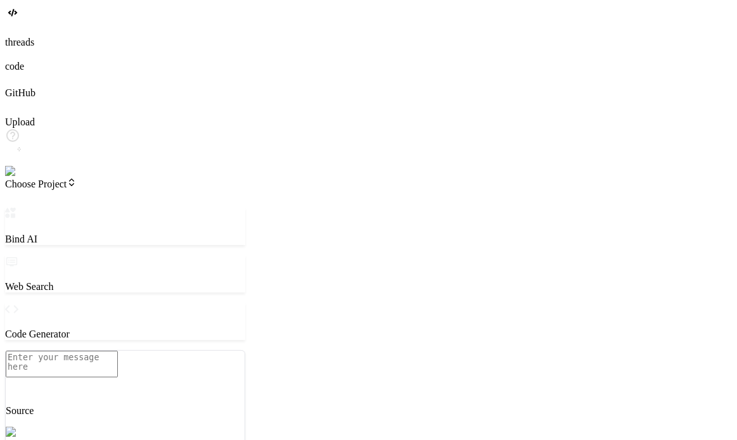
scroll to position [328, 0]
drag, startPoint x: 269, startPoint y: 53, endPoint x: 350, endPoint y: 45, distance: 81.5
click at [347, 208] on div "Bind AI Web Search Created with Pixso. Code Generator Source [PERSON_NAME] 4 S.…" at bounding box center [176, 412] width 342 height 409
click at [118, 362] on textarea at bounding box center [62, 364] width 112 height 27
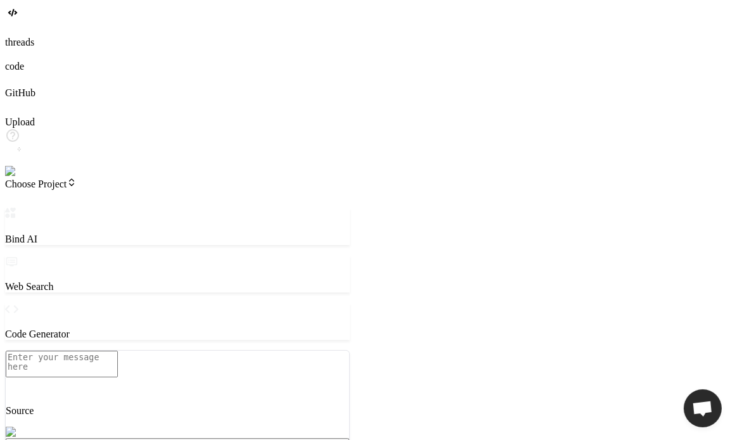
type textarea "x"
type textarea "p"
type textarea "x"
type textarea "pl"
type textarea "x"
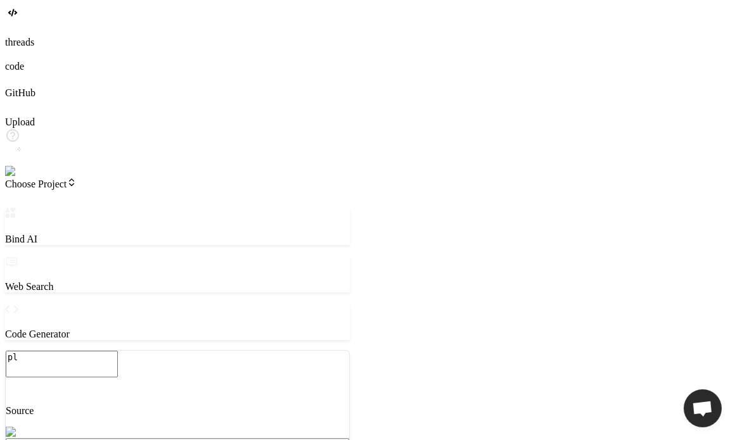
type textarea "ple"
type textarea "x"
type textarea "plea"
type textarea "x"
type textarea "pleas"
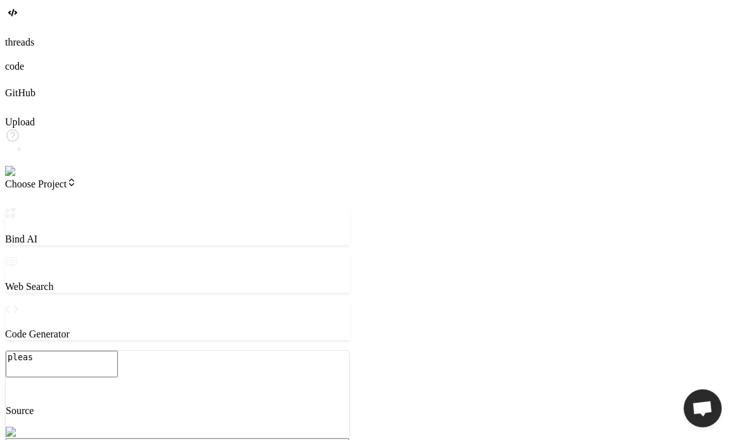
type textarea "x"
type textarea "please"
type textarea "x"
type textarea "please"
type textarea "x"
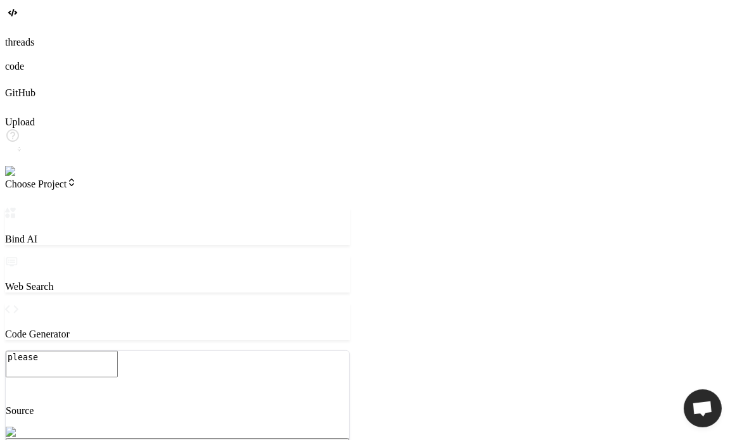
type textarea "please c"
type textarea "x"
type textarea "please cr"
type textarea "x"
type textarea "please cre"
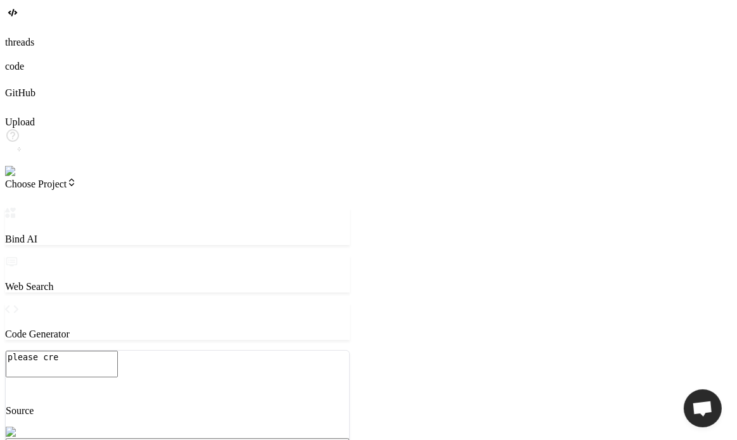
type textarea "x"
type textarea "please crea"
type textarea "x"
type textarea "please creat"
type textarea "x"
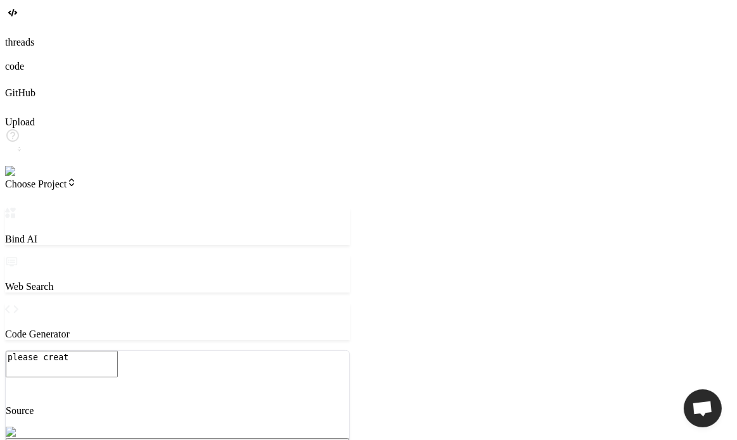
type textarea "please create"
type textarea "x"
type textarea "please create"
type textarea "x"
type textarea "please create a"
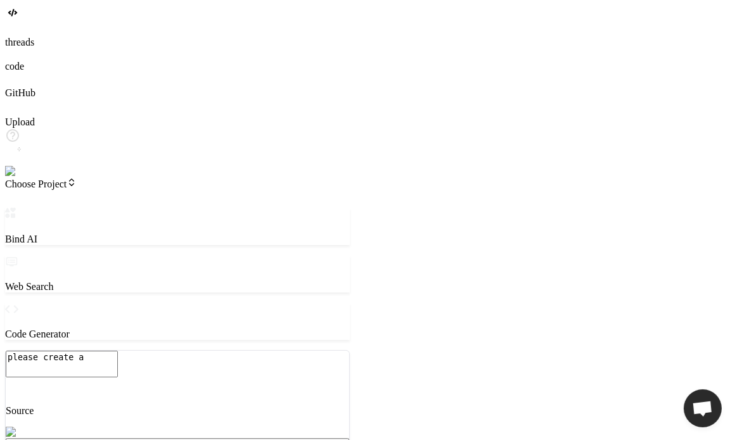
type textarea "x"
type textarea "please create a"
type textarea "x"
type textarea "please create a s"
type textarea "x"
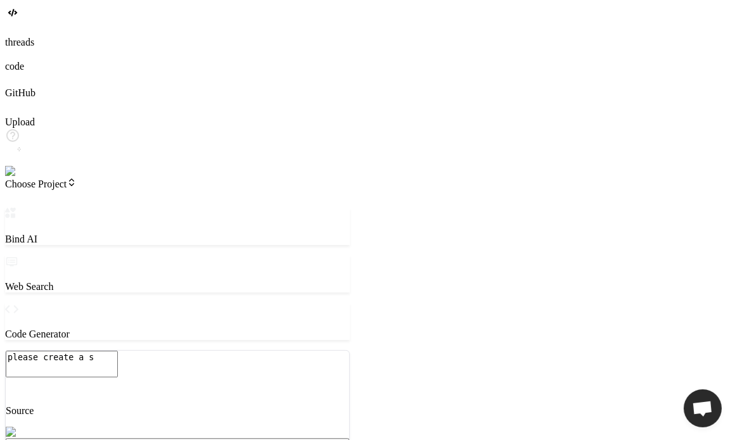
type textarea "please create a si"
type textarea "x"
type textarea "please create a sim"
type textarea "x"
type textarea "please create a simp"
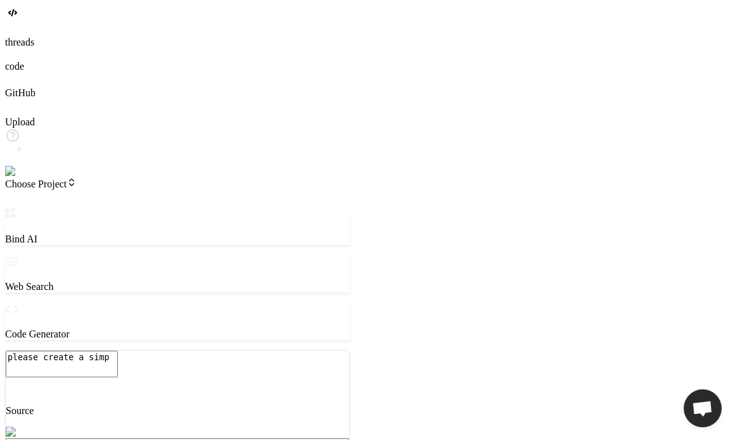
type textarea "x"
type textarea "please create a simpl"
type textarea "x"
type textarea "please create a simple"
type textarea "x"
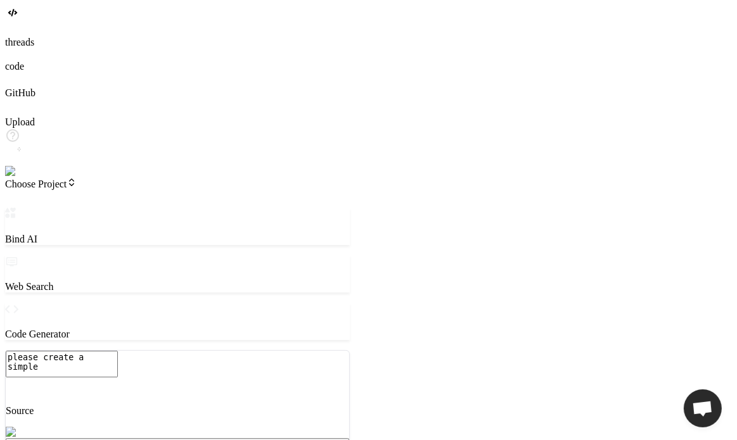
type textarea "please create a simple"
type textarea "x"
type textarea "please create a simple h"
type textarea "x"
type textarea "please create a simple ht"
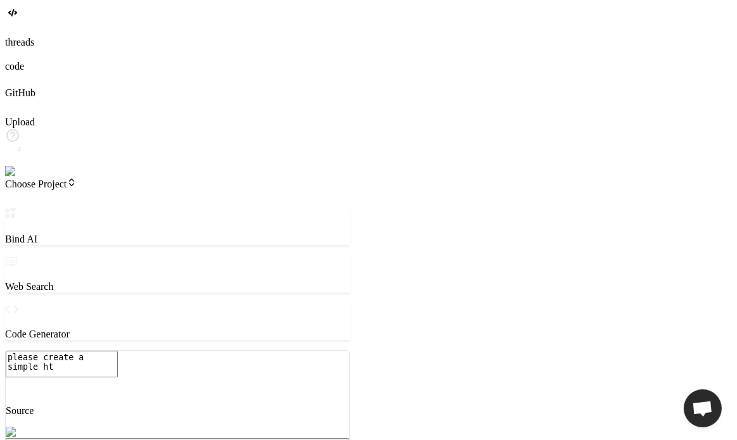
type textarea "x"
type textarea "please create a simple htm"
type textarea "x"
type textarea "please create a simple html"
type textarea "x"
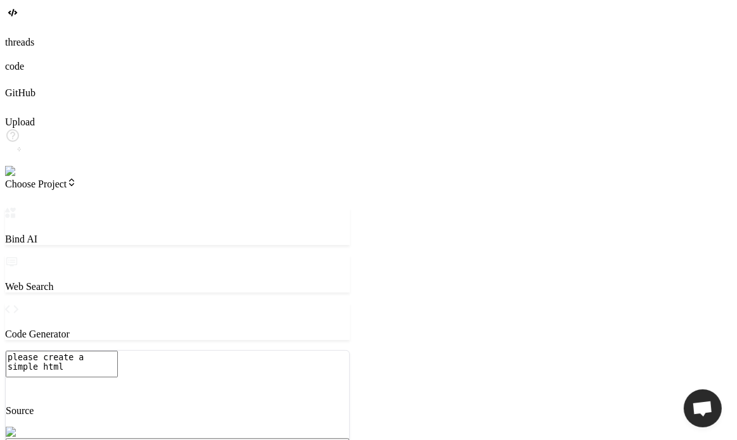
type textarea "please create a simple html"
type textarea "x"
type textarea "please create a simple html p"
type textarea "x"
type textarea "please create a simple html pa"
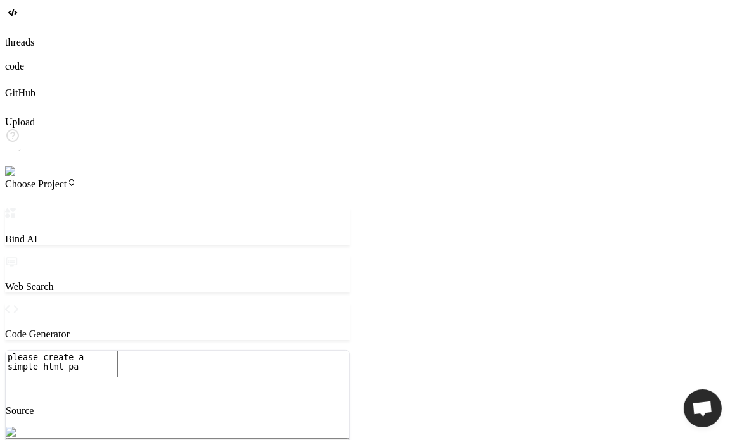
type textarea "x"
type textarea "please create a simple html pag"
type textarea "x"
type textarea "please create a simple html page"
type textarea "x"
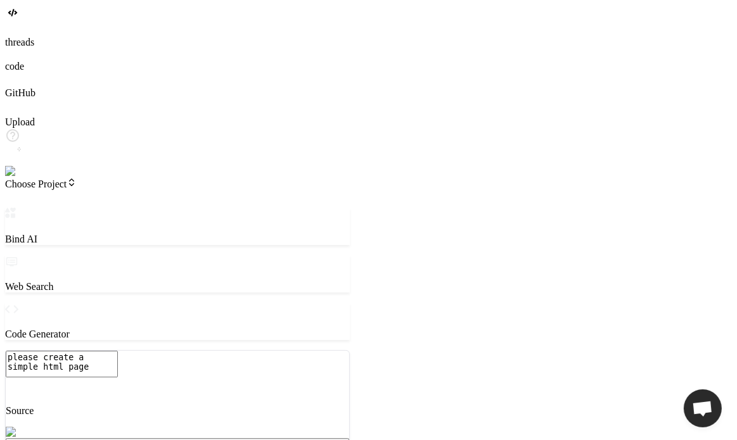
type textarea "please create a simple html page"
type textarea "x"
type textarea "please create a simple html page w"
type textarea "x"
type textarea "please create a simple html page wh"
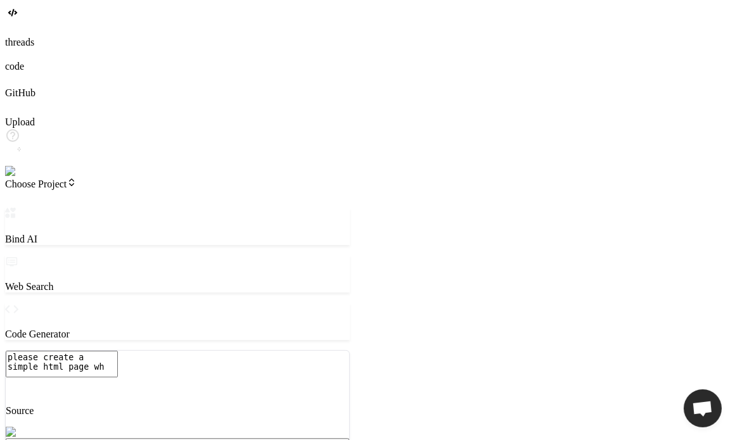
type textarea "x"
type textarea "please create a simple html page whi"
type textarea "x"
type textarea "please create a simple html page whic"
type textarea "x"
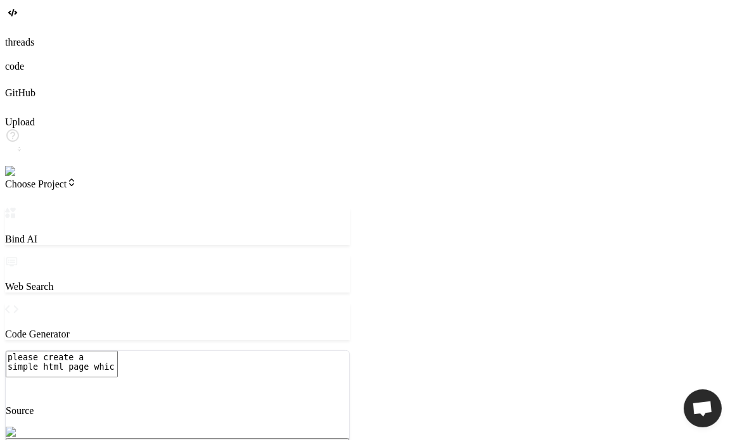
type textarea "please create a simple html page which"
type textarea "x"
type textarea "please create a simple html page which"
type textarea "x"
type textarea "please create a simple html page which s"
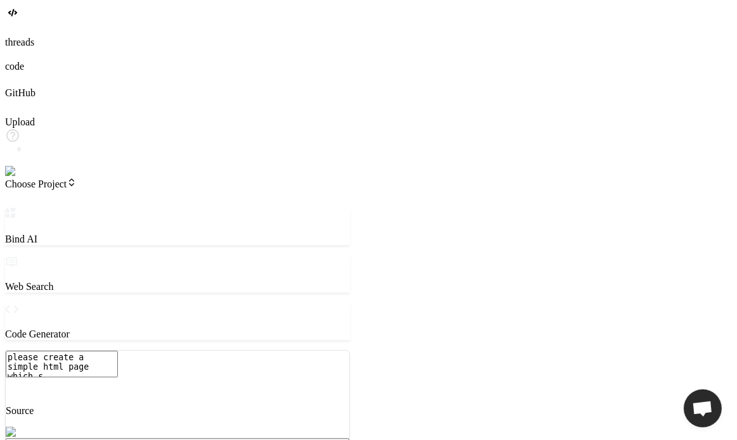
type textarea "x"
type textarea "please create a simple html page which sh"
type textarea "x"
type textarea "please create a simple html page which sho"
type textarea "x"
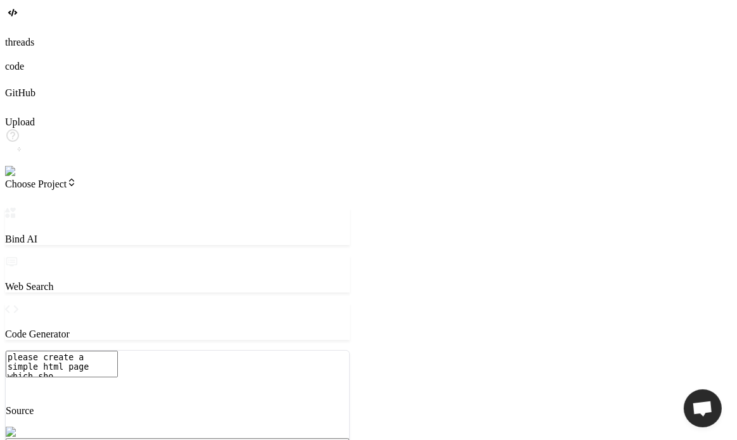
type textarea "please create a simple html page which show"
type textarea "x"
type textarea "please create a simple html page which show"
type textarea "x"
type textarea "please create a simple html page which show h"
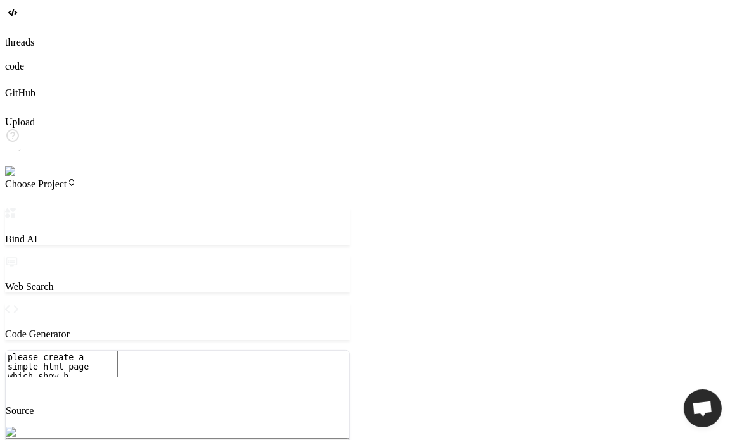
type textarea "x"
type textarea "please create a simple html page which show he"
type textarea "x"
type textarea "please create a simple html page which show hea"
type textarea "x"
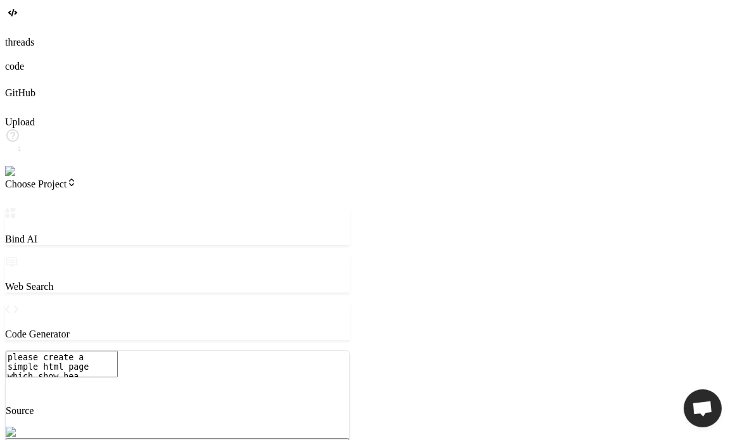
type textarea "please create a simple html page which show head"
type textarea "x"
type textarea "please create a simple html page which show headi"
type textarea "x"
type textarea "please create a simple html page which show headin"
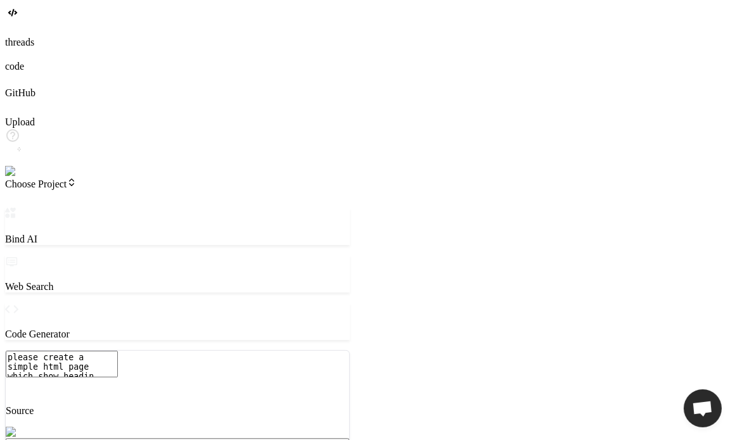
type textarea "x"
type textarea "please create a simple html page which show heading"
type textarea "x"
type textarea "please create a simple html page which show heading"
type textarea "x"
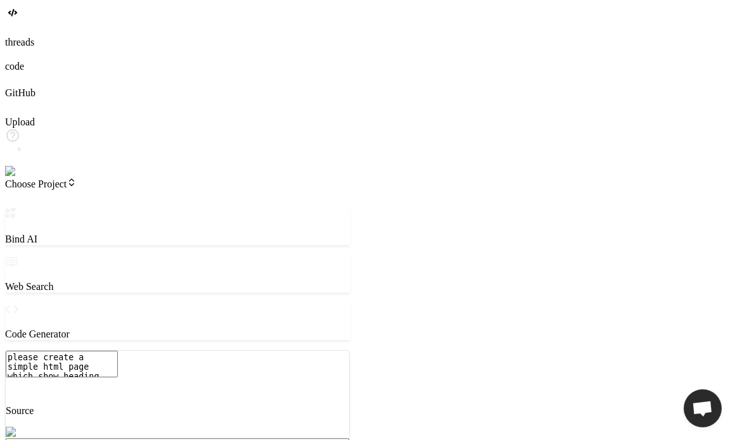
type textarea "please create a simple html page which show heading -"
type textarea "x"
type textarea "please create a simple html page which show heading -"
type textarea "x"
type textarea "please create a simple html page which show heading - v"
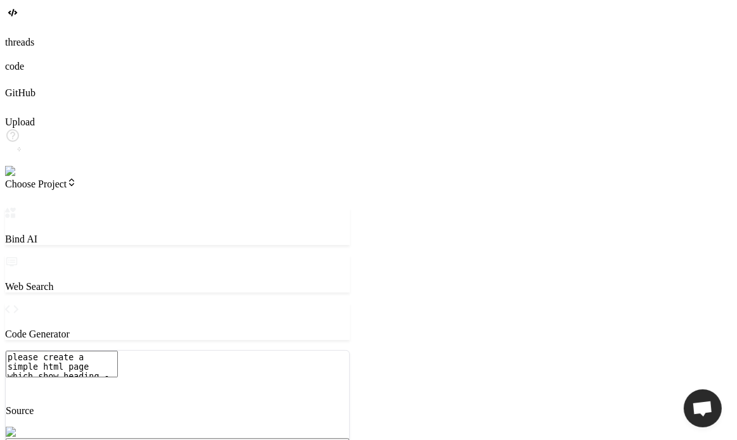
type textarea "x"
type textarea "please create a simple html page which show heading - ve"
type textarea "x"
type textarea "please create a simple html page which show heading - ver"
type textarea "x"
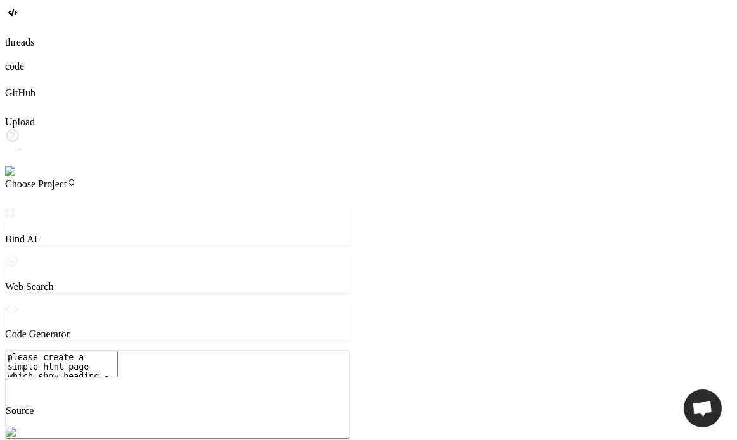
type textarea "please create a simple html page which show heading - veri"
type textarea "x"
type textarea "please create a simple html page which show heading - veris"
type textarea "x"
type textarea "please create a simple html page which show heading - veriso"
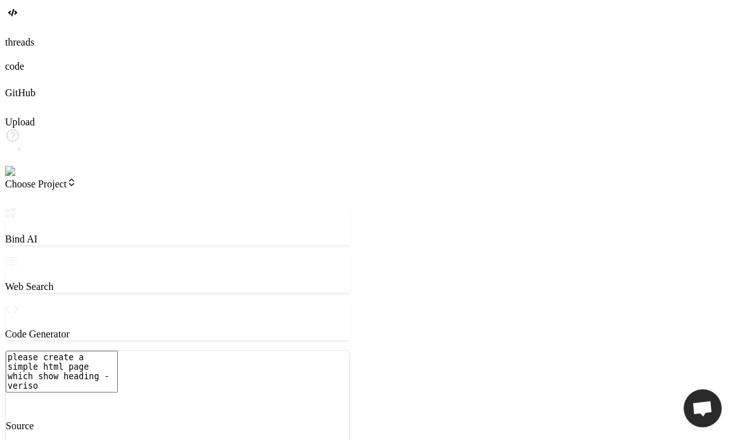
type textarea "x"
type textarea "please create a simple html page which show heading - verison"
type textarea "x"
type textarea "please create a simple html page which show heading - verison"
type textarea "x"
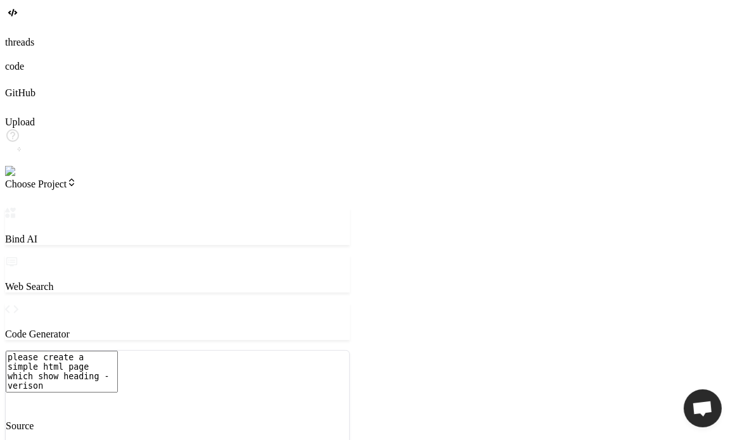
type textarea "please create a simple html page which show heading - verison"
type textarea "x"
type textarea "please create a simple html page which show heading - veriso"
type textarea "x"
type textarea "please create a simple html page which show heading - veris"
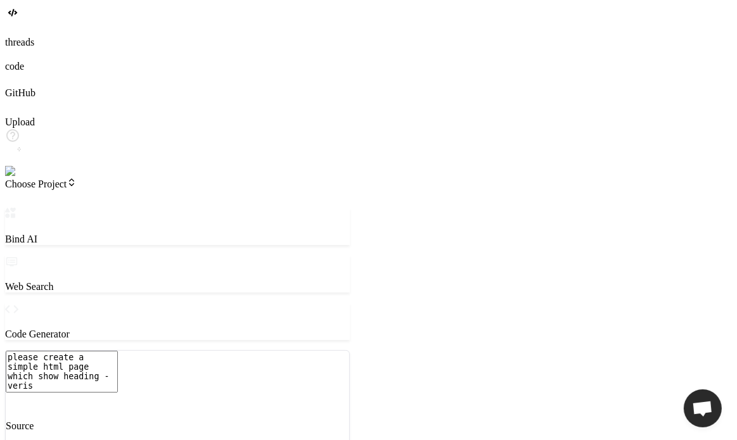
type textarea "x"
type textarea "please create a simple html page which show heading - veri"
type textarea "x"
type textarea "please create a simple html page which show heading - ver"
type textarea "x"
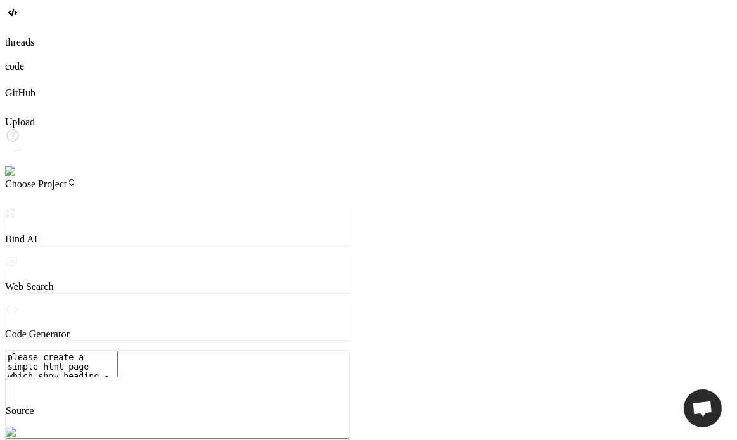
type textarea "please create a simple html page which show heading - vers"
type textarea "x"
type textarea "please create a simple html page which show heading - versi"
type textarea "x"
type textarea "please create a simple html page which show heading - versio"
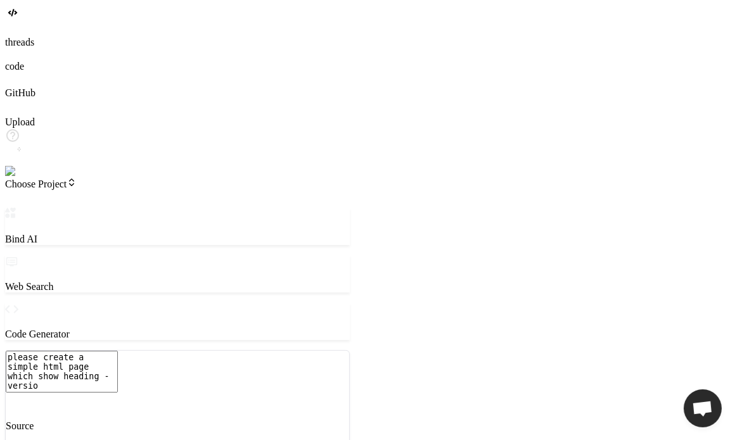
type textarea "x"
type textarea "please create a simple html page which show heading - version"
type textarea "x"
type textarea "please create a simple html page which show heading - version"
type textarea "x"
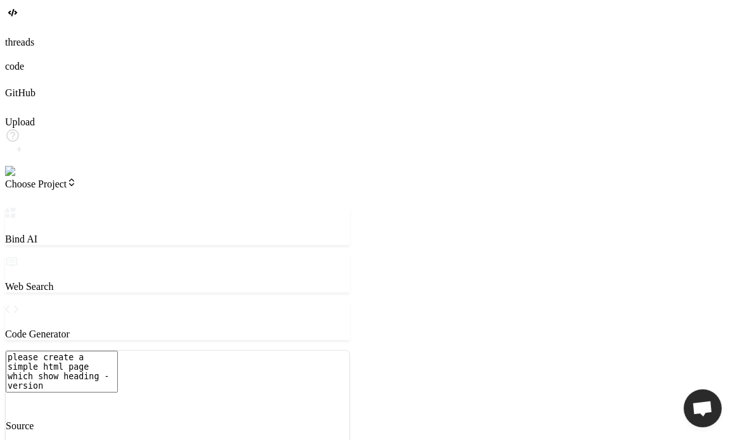
type textarea "please create a simple html page which show heading - version 1"
type textarea "x"
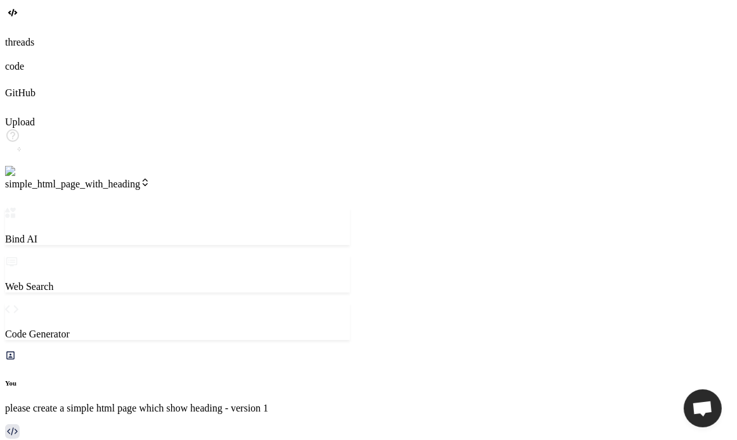
type textarea "x"
type textarea "<body> <h1>version 1</h1> </body> </html>"
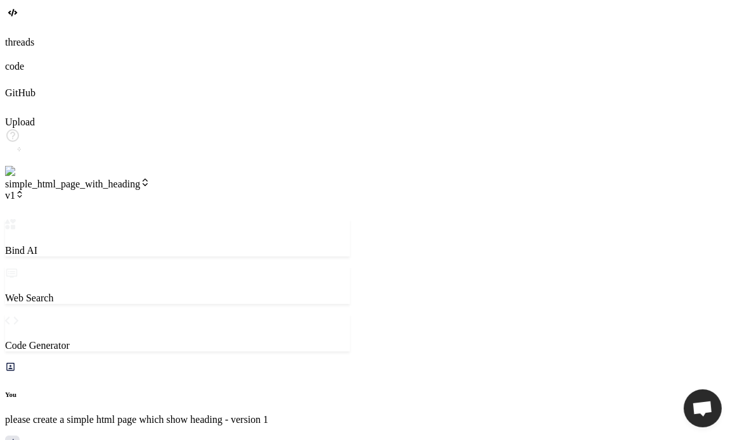
scroll to position [109, 0]
click at [24, 190] on span "v1" at bounding box center [14, 195] width 19 height 11
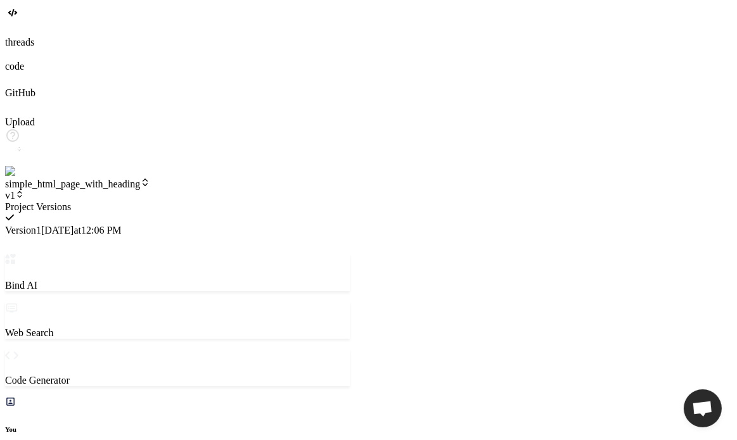
click at [198, 202] on div at bounding box center [177, 202] width 345 height 0
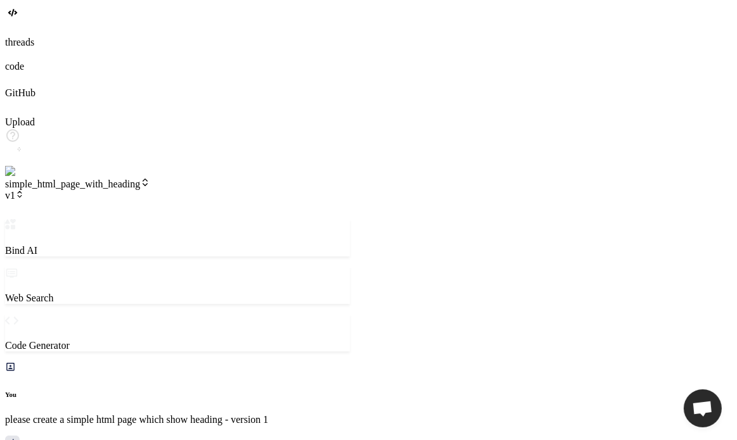
scroll to position [584, 0]
type textarea "x"
type textarea "p"
type textarea "x"
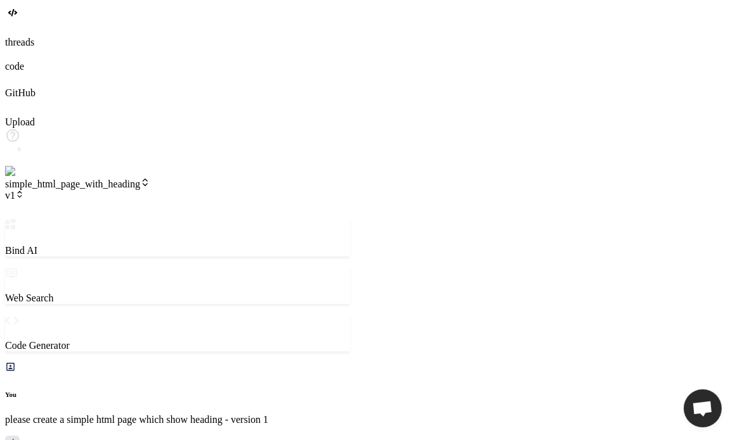
type textarea "pl"
type textarea "x"
type textarea "p"
type textarea "x"
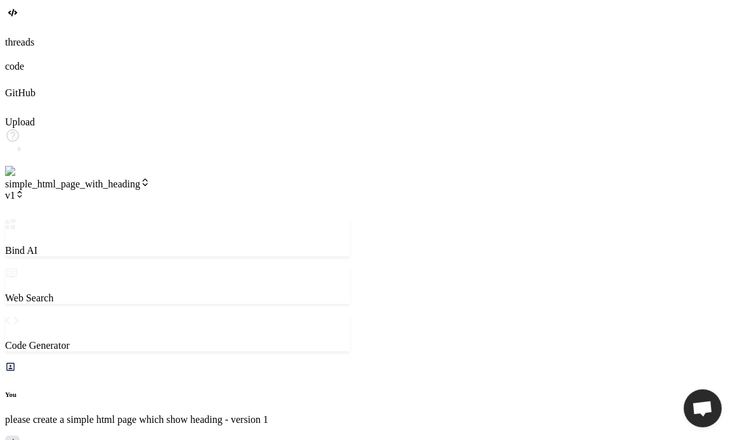
type textarea "c"
type textarea "x"
type textarea "ca"
type textarea "x"
type textarea "can"
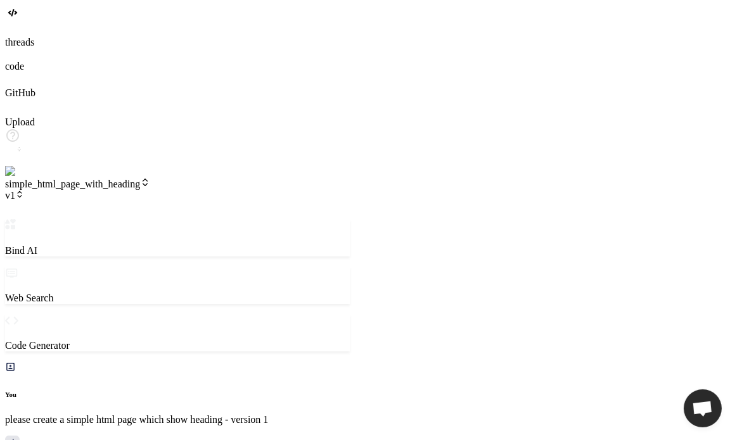
type textarea "x"
type textarea "ca"
type textarea "x"
type textarea "c"
type textarea "x"
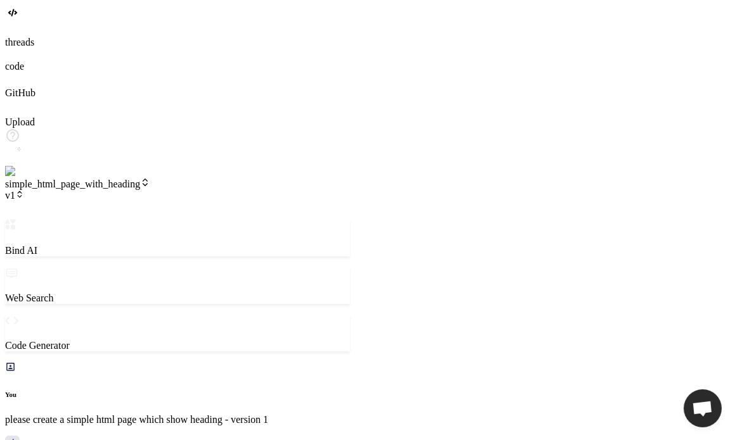
type textarea "ch"
type textarea "x"
type textarea "cha"
type textarea "x"
type textarea "chan"
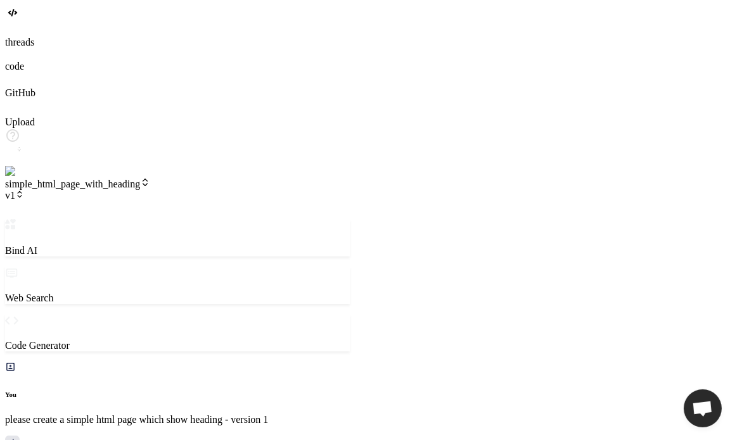
type textarea "x"
type textarea "[PERSON_NAME]"
type textarea "x"
type textarea "change"
type textarea "x"
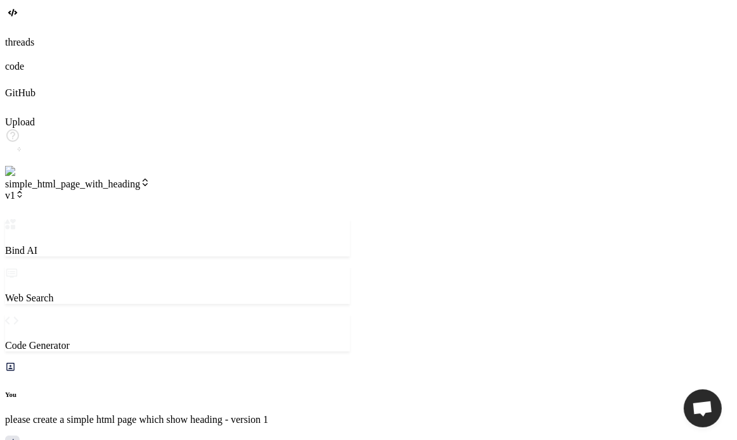
type textarea "change"
type textarea "x"
type textarea "change h"
type textarea "x"
type textarea "change he"
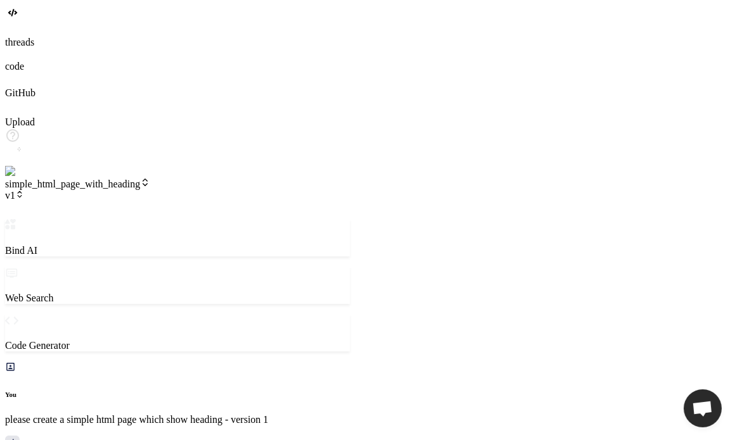
type textarea "x"
type textarea "change hea"
type textarea "x"
type textarea "change head"
type textarea "x"
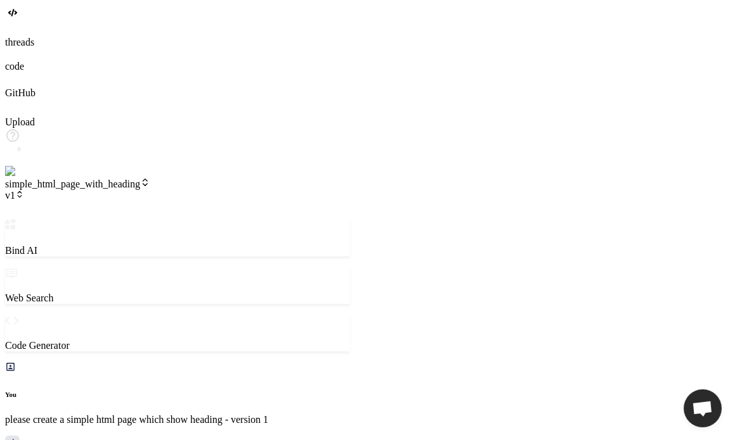
type textarea "change headi"
type textarea "x"
type textarea "change headin"
type textarea "x"
type textarea "change heading"
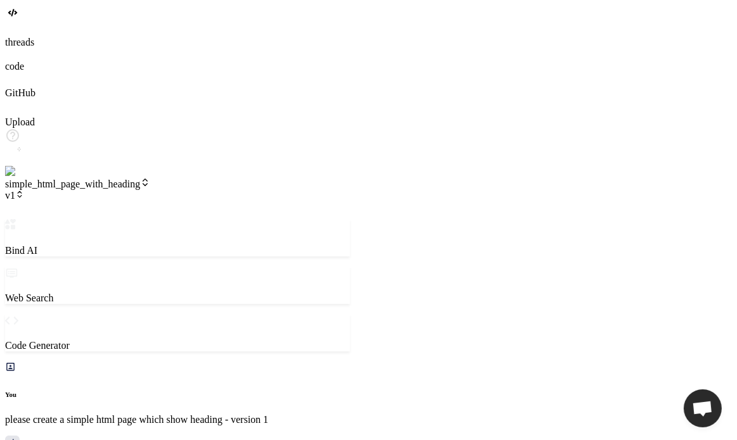
type textarea "x"
type textarea "change heading"
type textarea "x"
type textarea "change heading t"
type textarea "x"
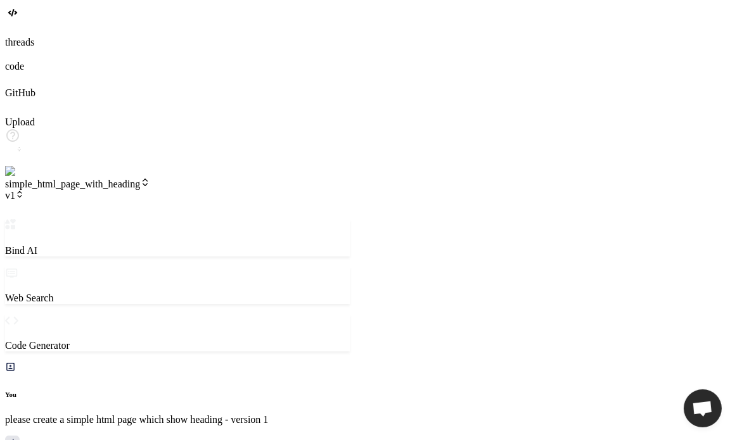
type textarea "change heading to"
click at [24, 190] on span "v2" at bounding box center [14, 195] width 19 height 11
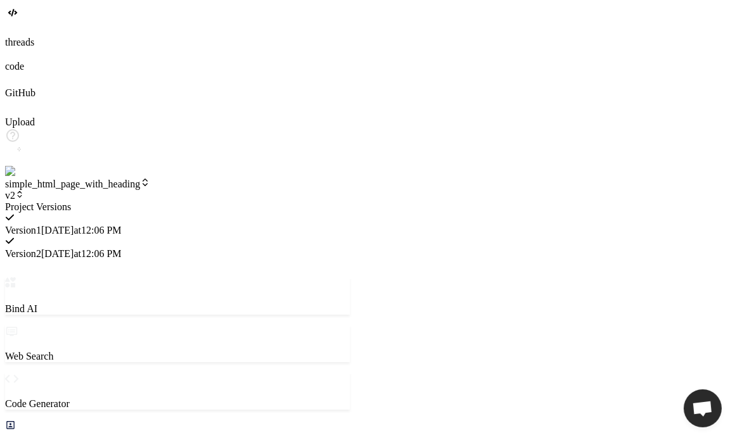
click at [238, 202] on div at bounding box center [177, 202] width 345 height 0
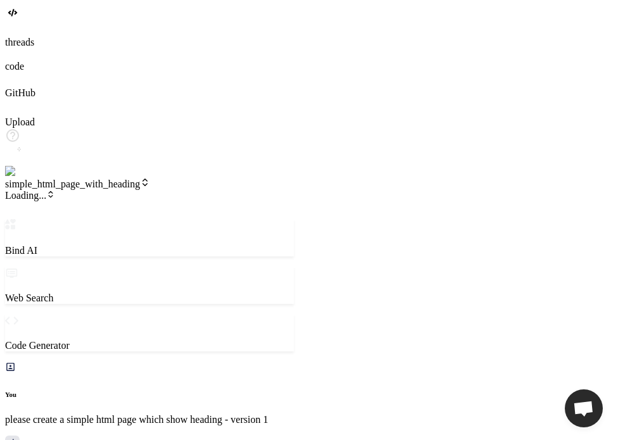
scroll to position [445, 0]
click at [24, 190] on span "v3" at bounding box center [14, 195] width 19 height 11
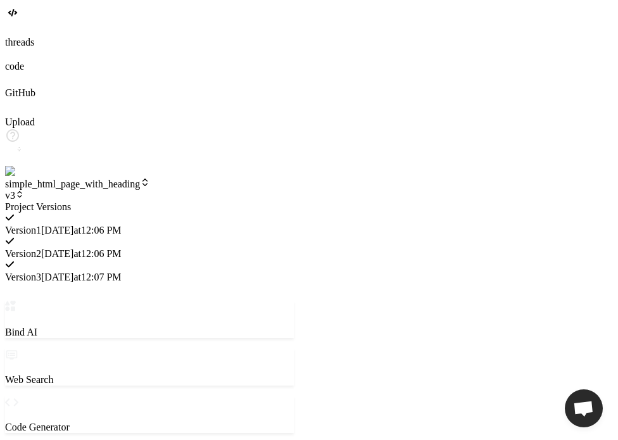
click at [220, 202] on div at bounding box center [149, 202] width 289 height 0
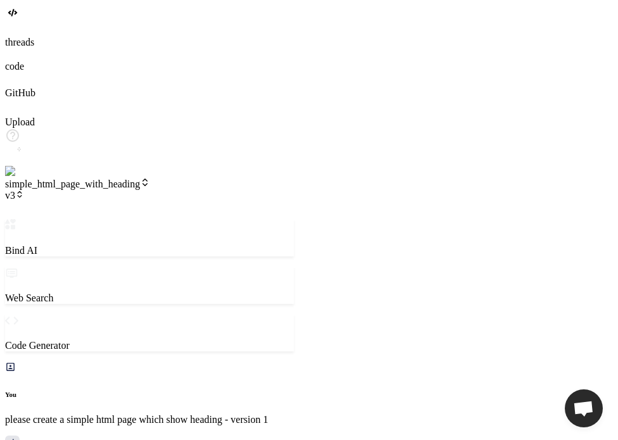
click at [24, 190] on icon at bounding box center [19, 194] width 9 height 9
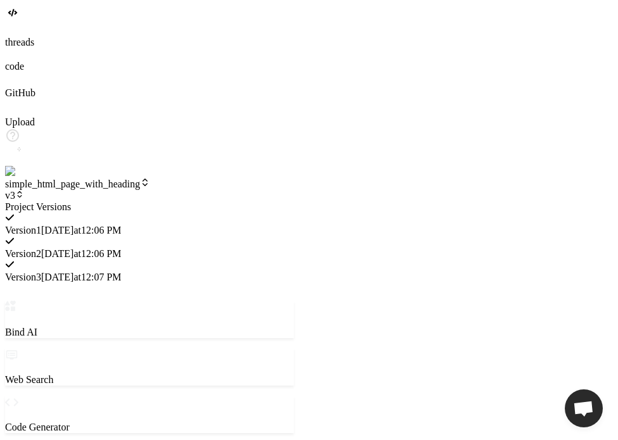
click at [122, 225] on span "[DATE] 12:06 PM" at bounding box center [81, 230] width 80 height 11
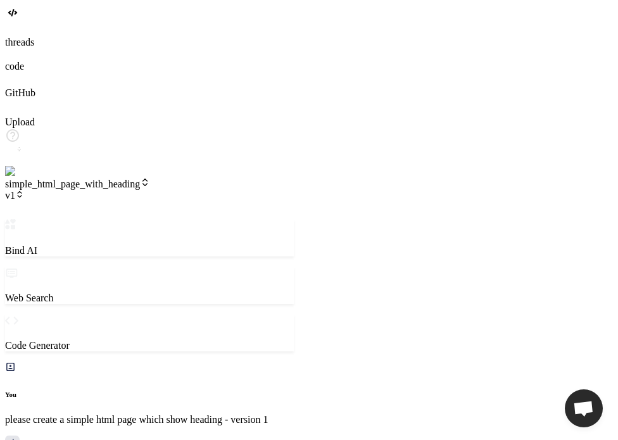
scroll to position [2312, 0]
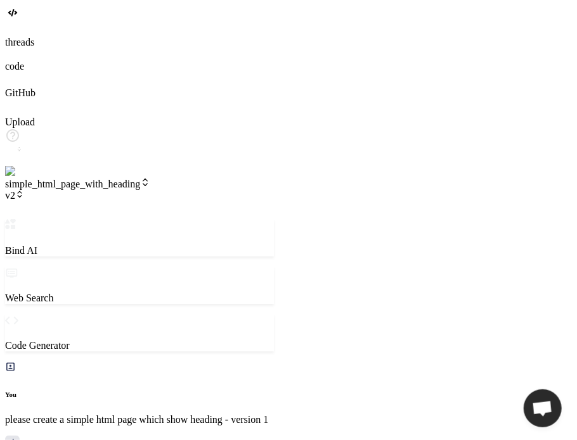
scroll to position [576, 0]
click at [24, 190] on span "v2" at bounding box center [14, 195] width 19 height 11
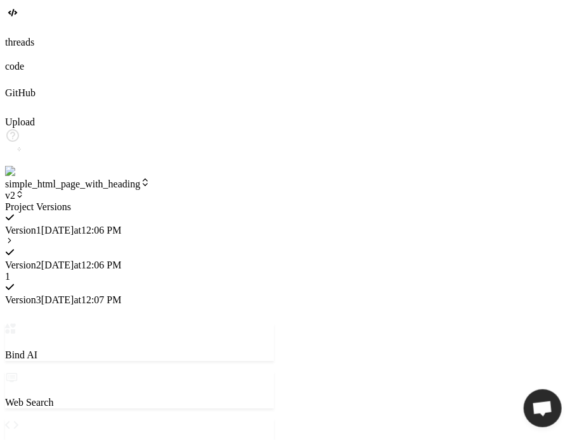
click at [224, 202] on div at bounding box center [139, 202] width 269 height 0
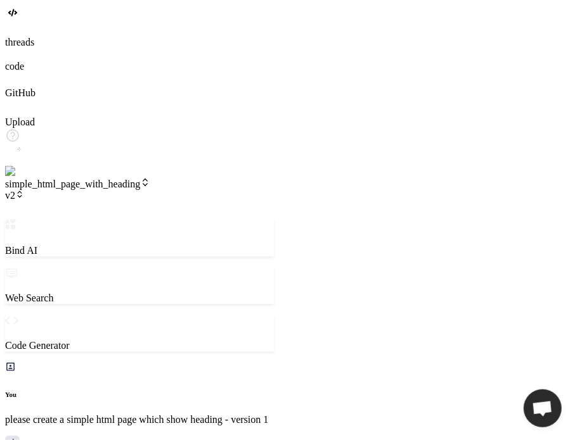
click at [24, 190] on icon at bounding box center [19, 194] width 9 height 9
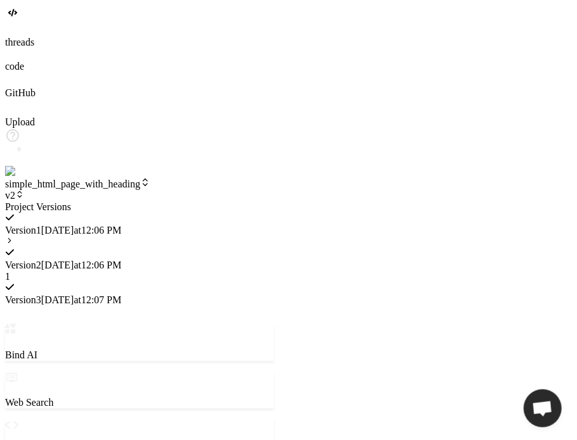
click at [14, 236] on icon at bounding box center [9, 240] width 9 height 9
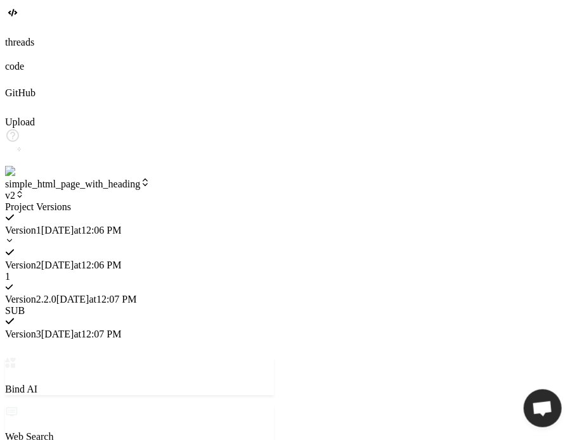
click at [274, 202] on div at bounding box center [139, 202] width 269 height 0
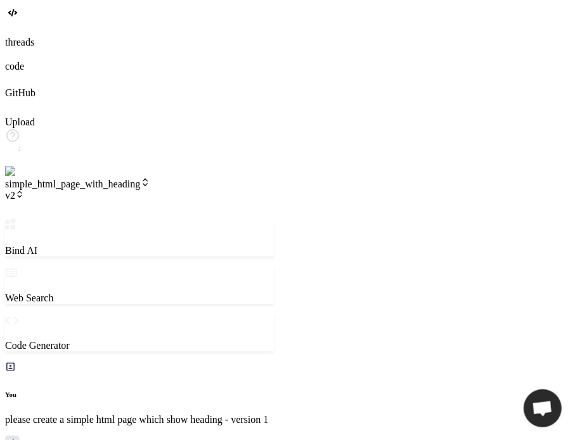
click at [24, 190] on span "v2" at bounding box center [14, 195] width 19 height 11
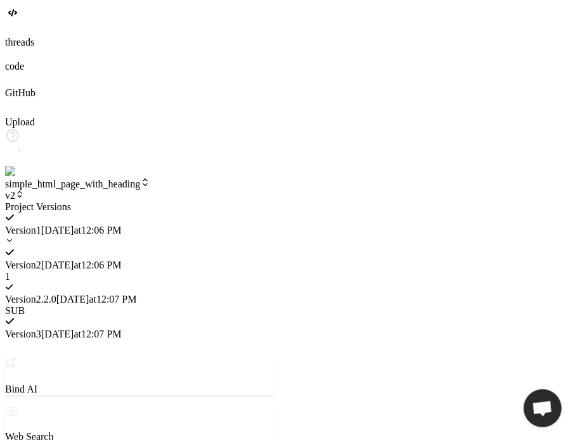
click at [274, 202] on div at bounding box center [139, 202] width 269 height 0
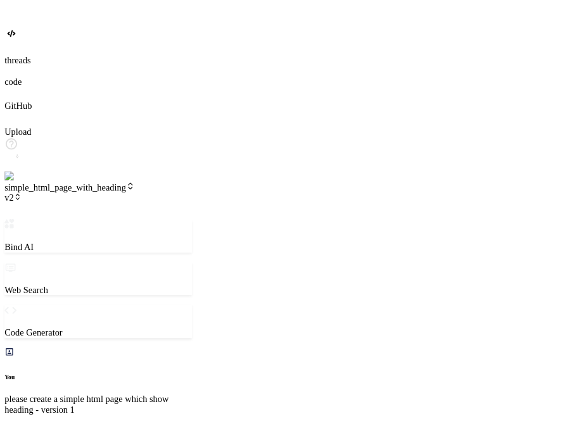
scroll to position [462, 0]
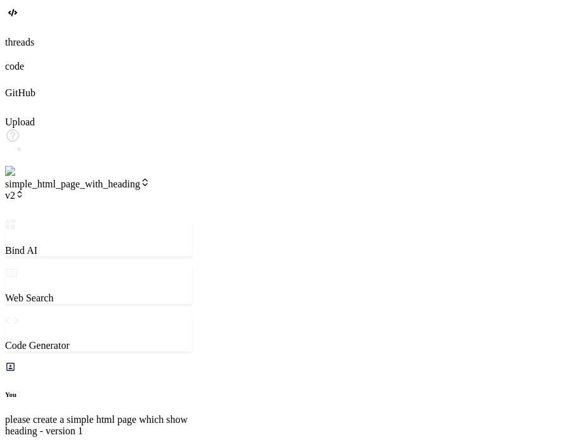
click at [24, 190] on span "v2" at bounding box center [14, 195] width 19 height 11
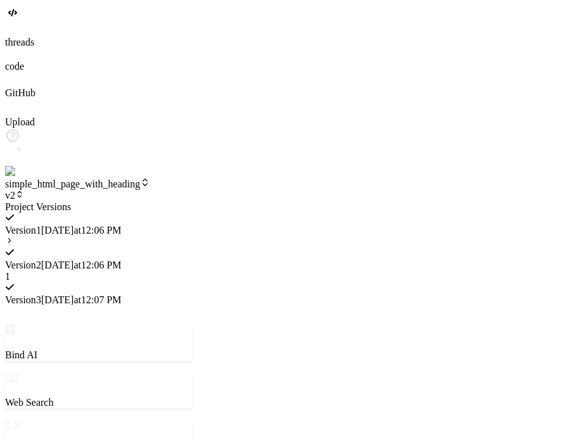
click at [192, 236] on div at bounding box center [98, 241] width 187 height 11
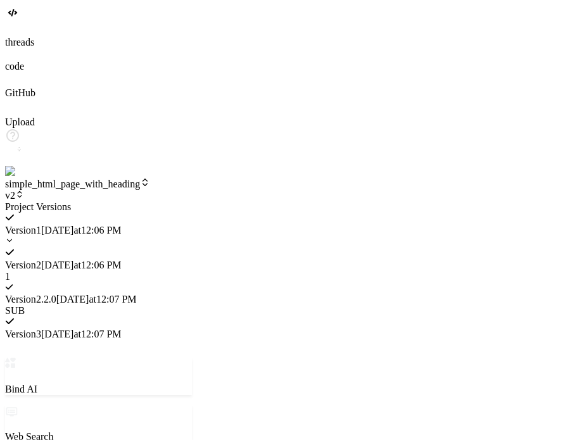
click at [56, 294] on span "Version 2 . 2.0" at bounding box center [30, 299] width 51 height 11
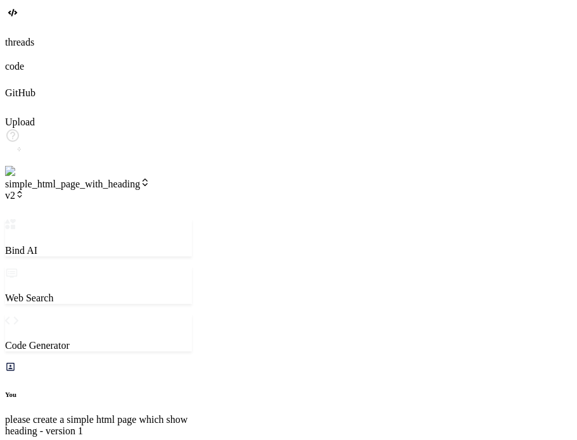
scroll to position [973, 0]
click at [24, 190] on span "v2" at bounding box center [14, 195] width 19 height 11
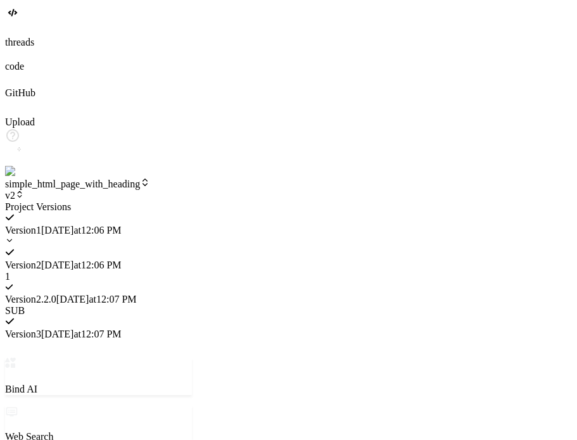
click at [192, 202] on div at bounding box center [98, 202] width 187 height 0
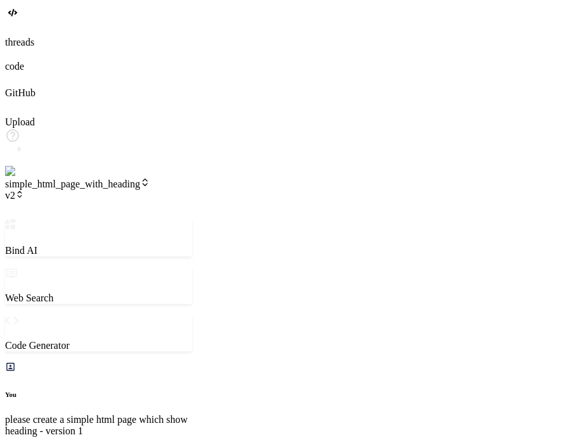
type textarea "x"
click at [24, 190] on span "v2" at bounding box center [14, 195] width 19 height 11
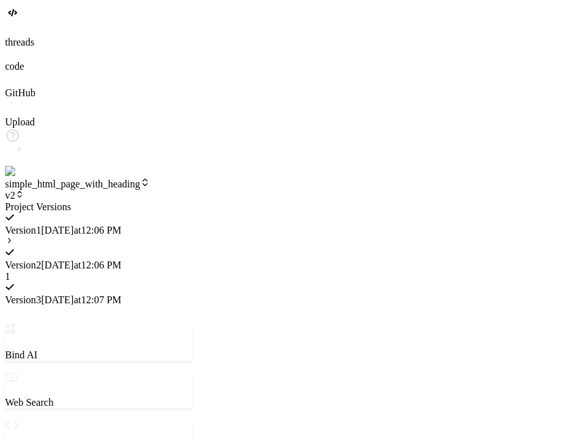
click at [41, 225] on span "Version 1" at bounding box center [23, 230] width 36 height 11
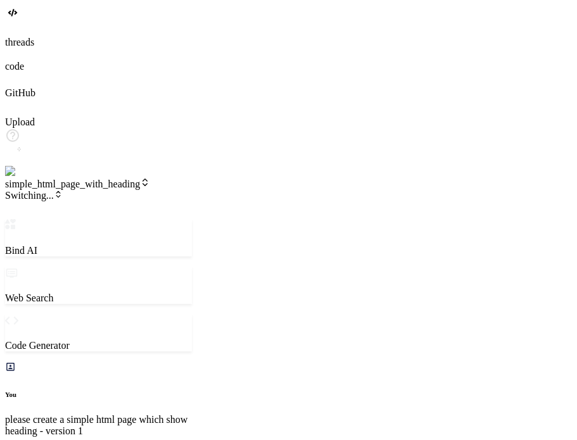
scroll to position [299, 0]
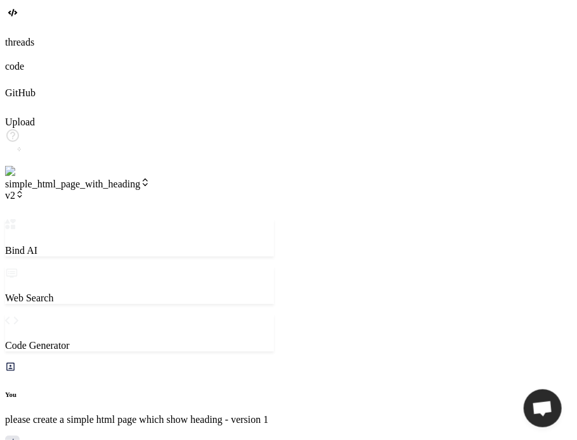
scroll to position [2846, 0]
type textarea "x"
drag, startPoint x: 250, startPoint y: 70, endPoint x: 279, endPoint y: 63, distance: 30.7
click at [279, 219] on div "Bind AI Web Search Created with Pixso. Code Generator You please create a simpl…" at bounding box center [142, 423] width 274 height 409
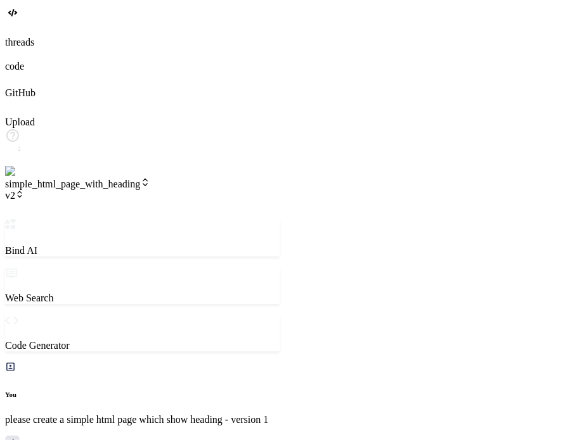
scroll to position [109, 0]
click at [24, 190] on span "v2" at bounding box center [14, 195] width 19 height 11
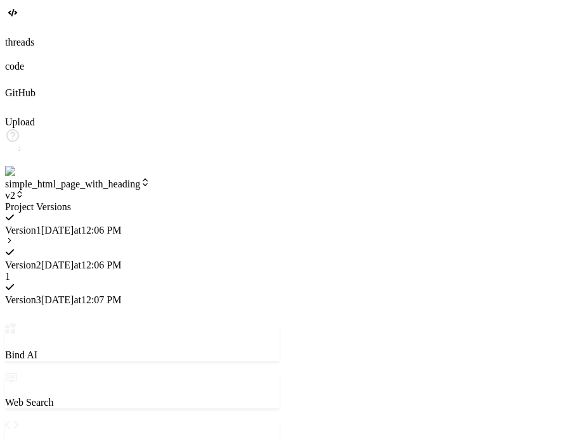
click at [14, 236] on icon at bounding box center [9, 240] width 9 height 9
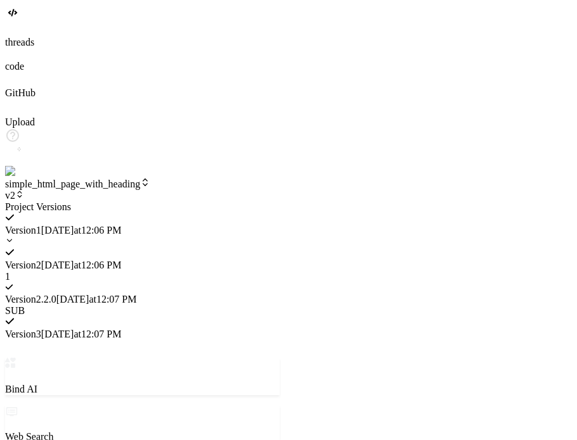
scroll to position [474, 0]
click at [279, 202] on div at bounding box center [142, 202] width 274 height 0
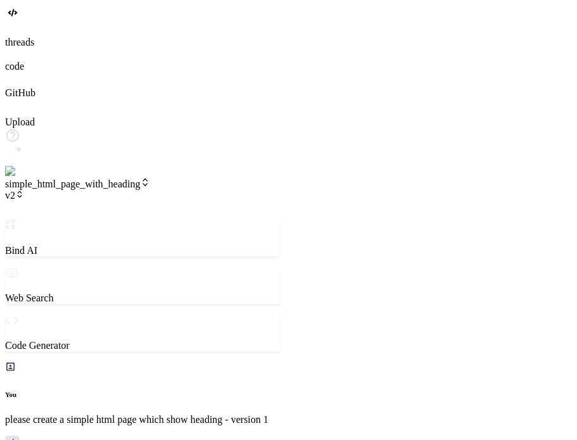
click at [208, 177] on div "simple_html_page_with_heading v2" at bounding box center [142, 189] width 274 height 24
click at [24, 190] on span "v2" at bounding box center [14, 195] width 19 height 11
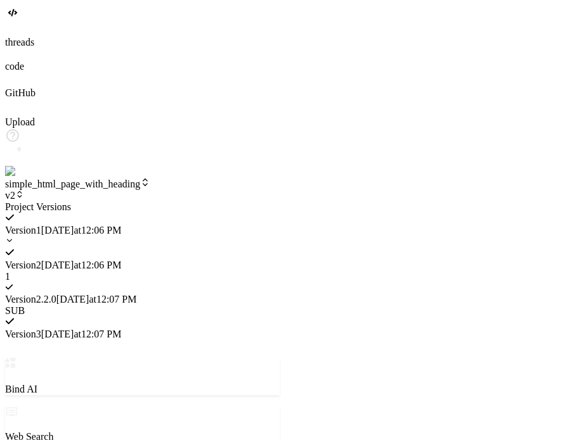
click at [137, 294] on span "[DATE] 12:07 PM" at bounding box center [96, 299] width 80 height 11
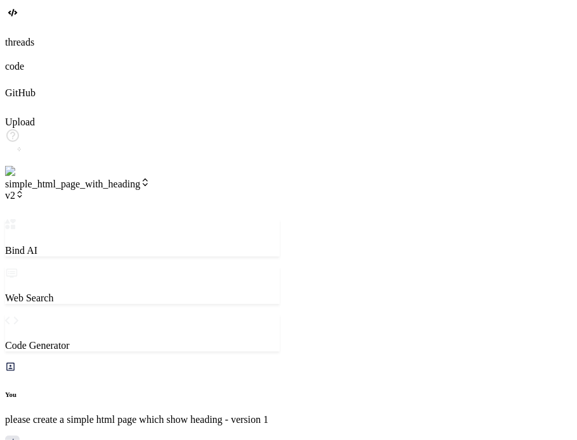
scroll to position [1070, 0]
click at [24, 190] on span "v2" at bounding box center [14, 195] width 19 height 11
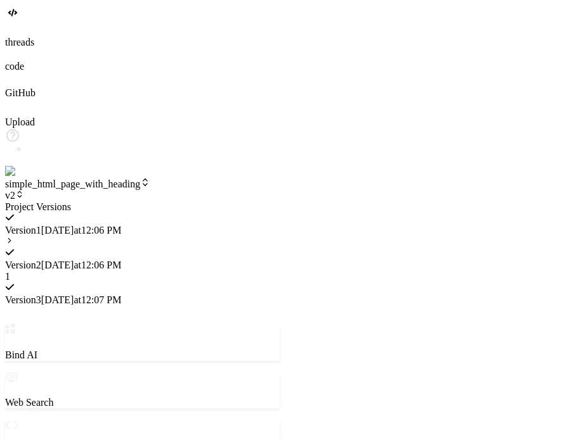
click at [14, 236] on icon at bounding box center [9, 240] width 9 height 9
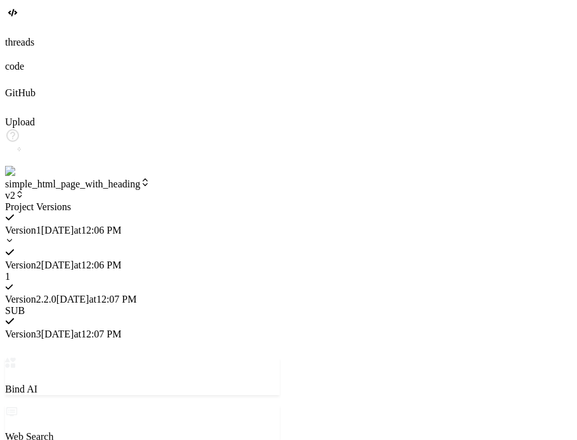
click at [137, 294] on span "9/16/2025 at 12:07 PM" at bounding box center [96, 299] width 80 height 11
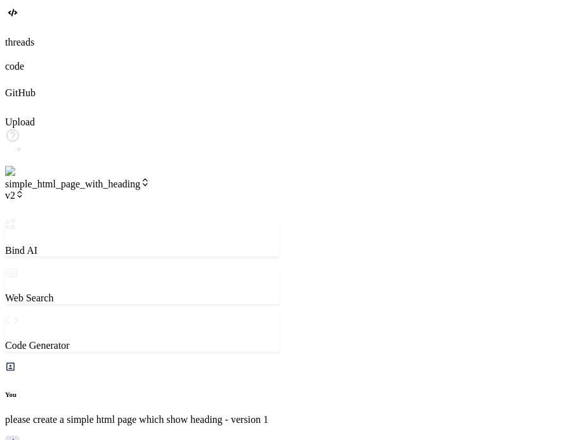
scroll to position [1666, 0]
click at [24, 190] on span "v2" at bounding box center [14, 195] width 19 height 11
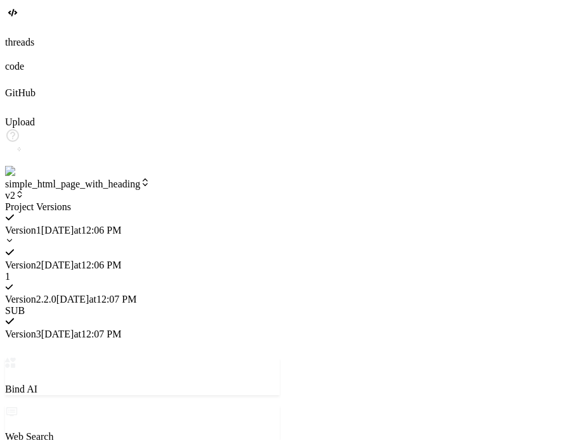
click at [122, 225] on span "9/16/2025 at 12:06 PM" at bounding box center [81, 230] width 80 height 11
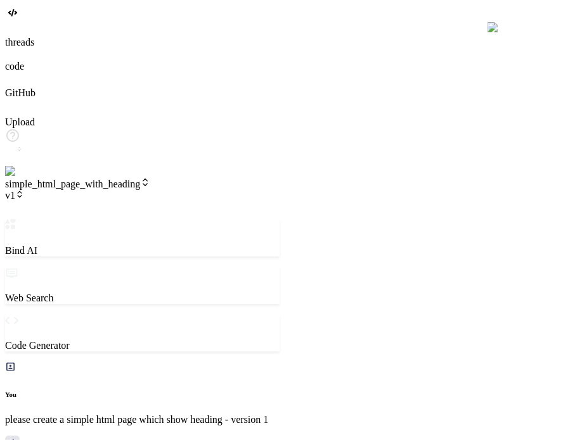
scroll to position [1739, 0]
type textarea "x"
